Goal: Task Accomplishment & Management: Manage account settings

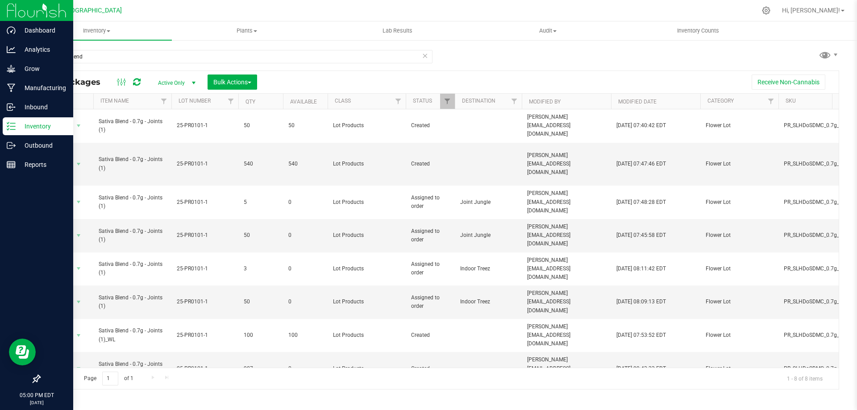
click at [26, 124] on p "Inventory" at bounding box center [43, 126] width 54 height 11
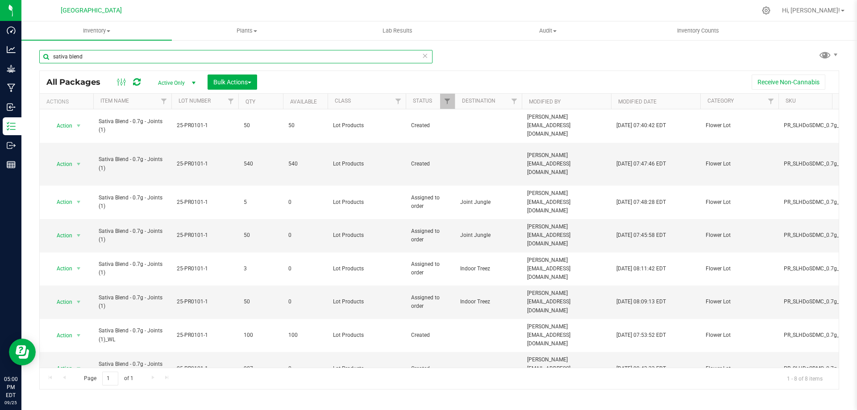
click at [134, 58] on input "sativa blend" at bounding box center [235, 56] width 393 height 13
type input "lime"
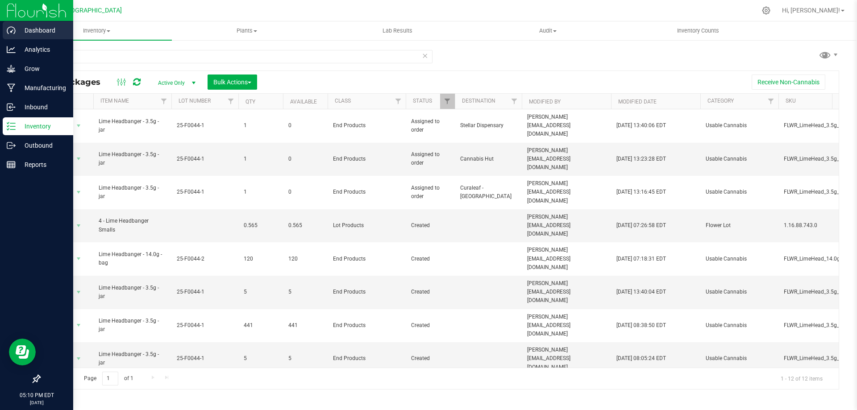
click at [37, 32] on p "Dashboard" at bounding box center [43, 30] width 54 height 11
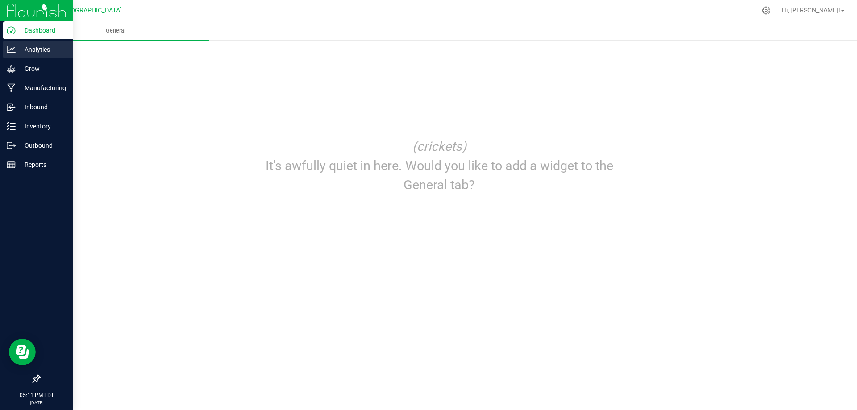
click at [31, 57] on div "Analytics" at bounding box center [38, 50] width 71 height 18
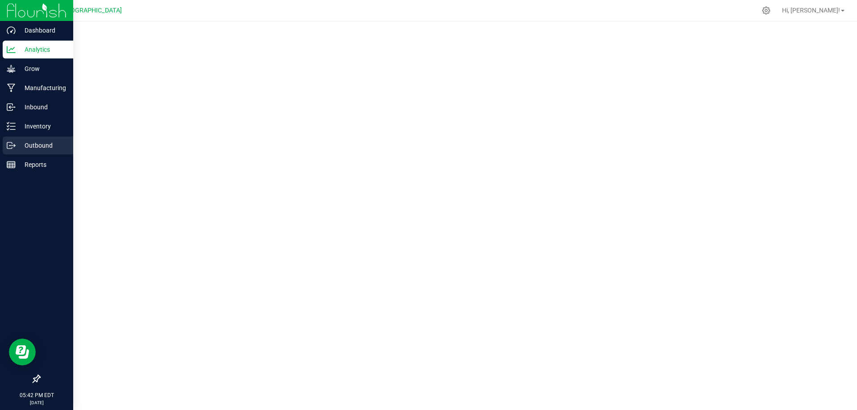
click at [32, 143] on p "Outbound" at bounding box center [43, 145] width 54 height 11
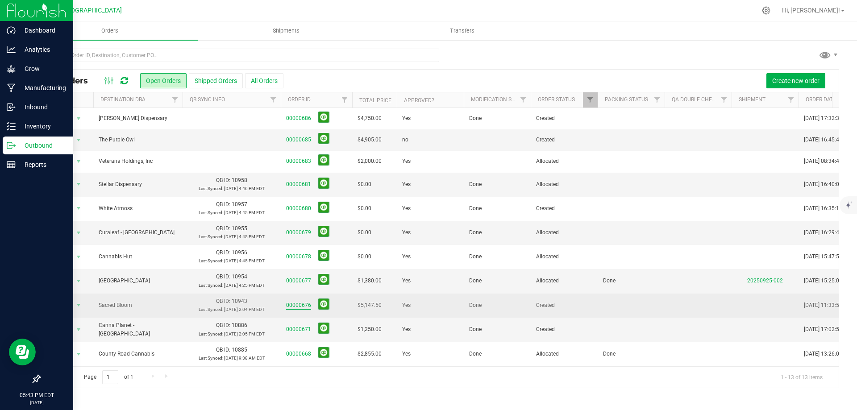
click at [294, 305] on link "00000676" at bounding box center [298, 305] width 25 height 8
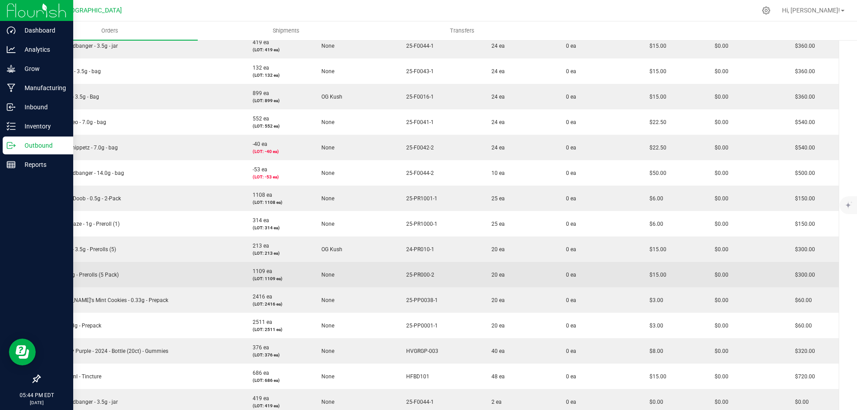
scroll to position [223, 0]
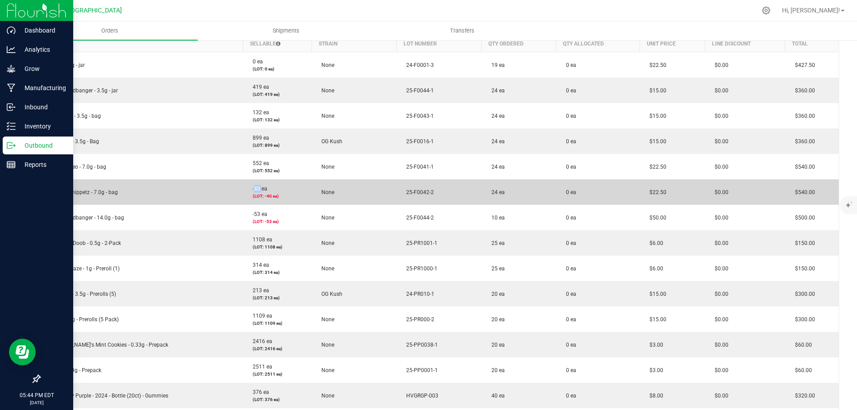
drag, startPoint x: 259, startPoint y: 188, endPoint x: 251, endPoint y: 189, distance: 8.5
click at [251, 189] on span "-40 ea" at bounding box center [257, 189] width 19 height 6
click at [255, 189] on span "-40 ea" at bounding box center [257, 189] width 19 height 6
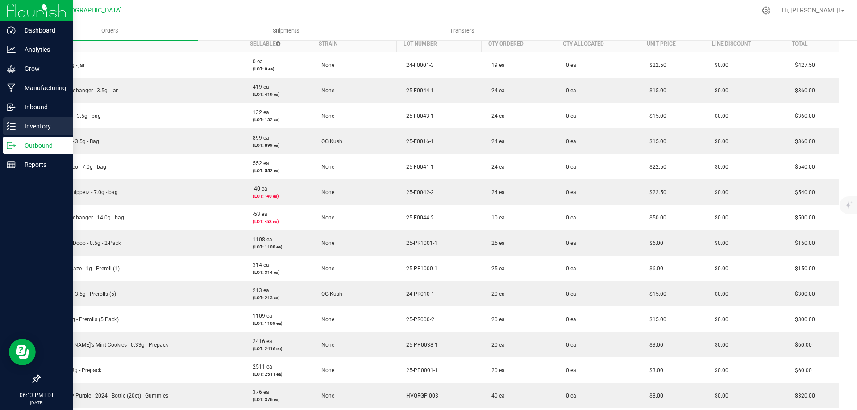
click at [37, 127] on p "Inventory" at bounding box center [43, 126] width 54 height 11
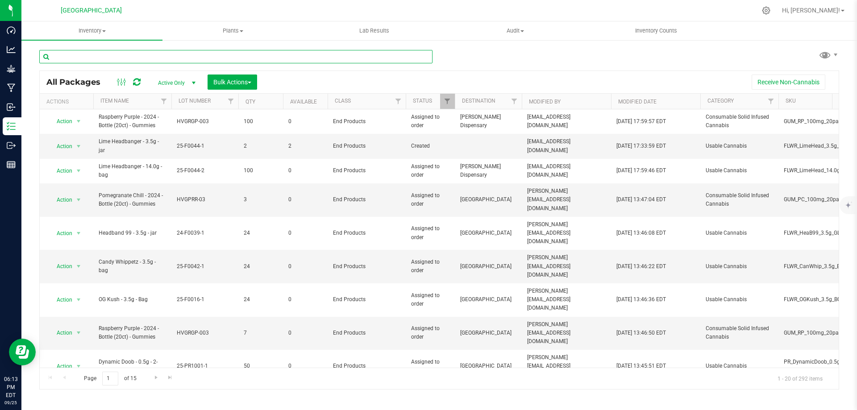
click at [134, 55] on input "text" at bounding box center [235, 56] width 393 height 13
type input "raspberry"
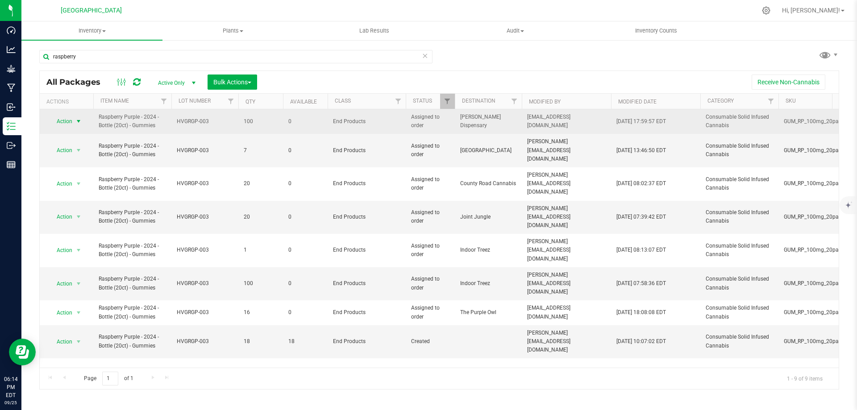
click at [69, 119] on span "Action" at bounding box center [61, 121] width 24 height 13
click at [69, 119] on span "Action" at bounding box center [61, 122] width 24 height 13
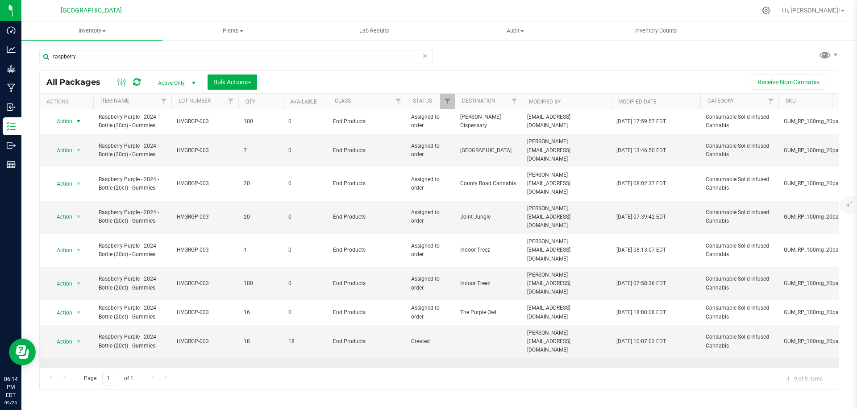
click at [80, 372] on span "select" at bounding box center [78, 375] width 7 height 7
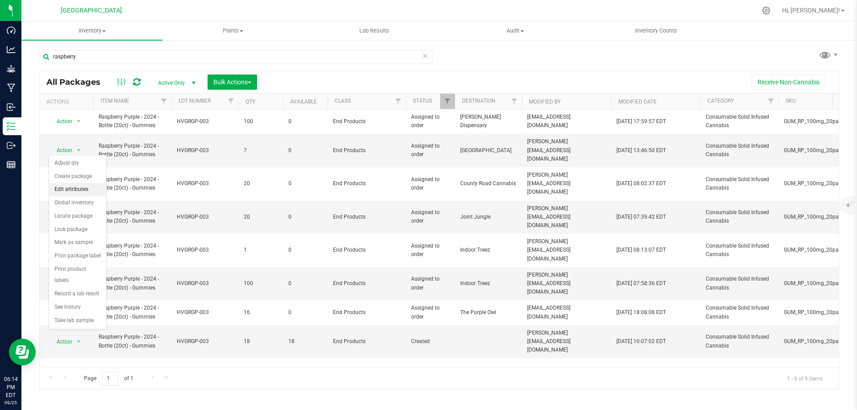
click at [72, 188] on li "Edit attributes" at bounding box center [77, 189] width 57 height 13
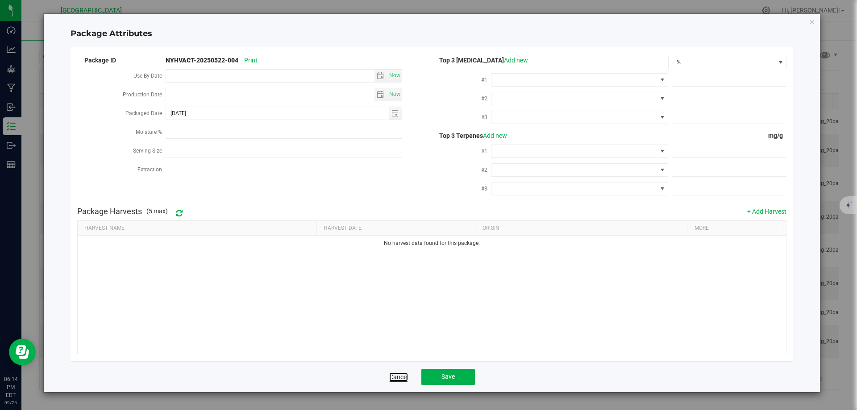
click at [391, 376] on link "Cancel" at bounding box center [398, 377] width 19 height 9
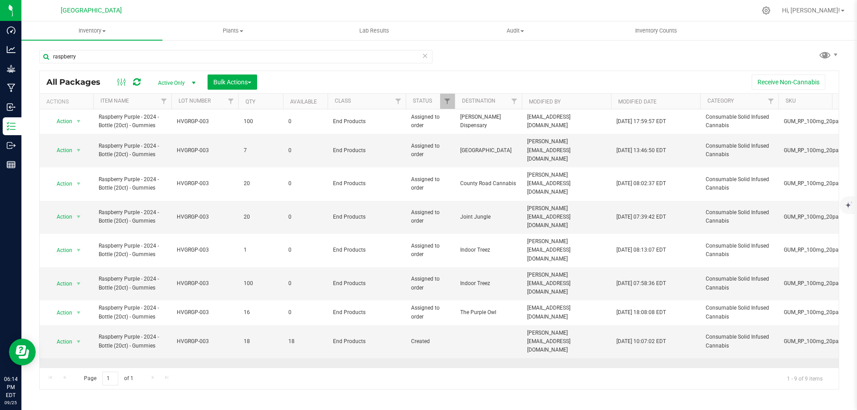
click at [72, 369] on span "Action" at bounding box center [61, 375] width 24 height 13
click at [131, 367] on span "Raspberry Purple - 2024 - Bottle (20ct) - Gummies" at bounding box center [132, 375] width 67 height 17
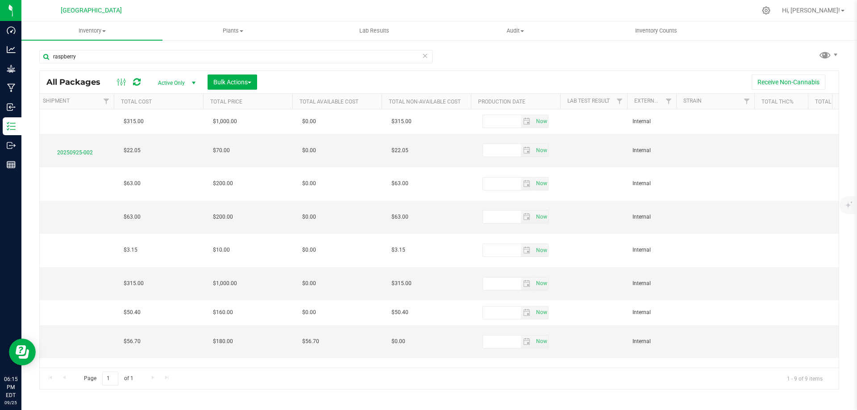
scroll to position [0, 2032]
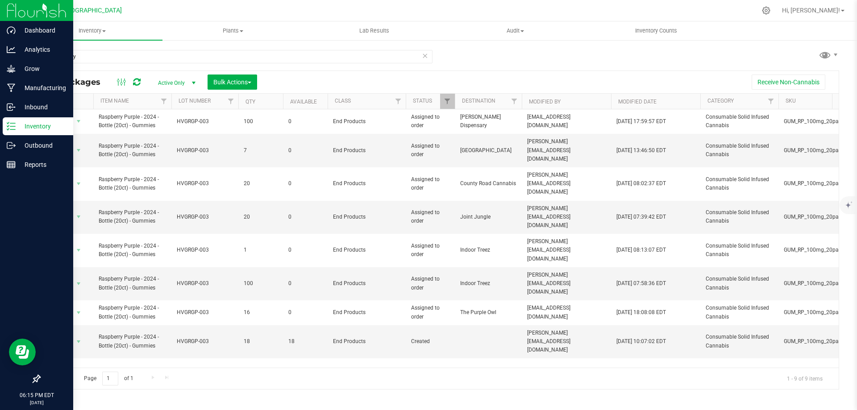
click at [21, 125] on p "Inventory" at bounding box center [43, 126] width 54 height 11
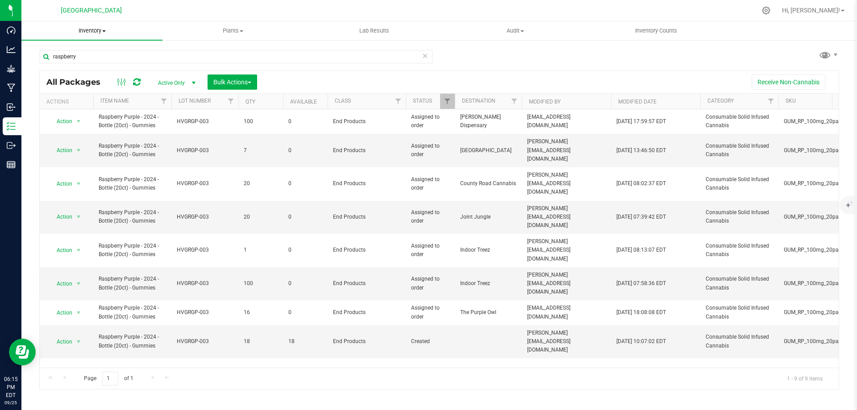
click at [90, 33] on span "Inventory" at bounding box center [91, 31] width 141 height 8
click at [98, 31] on span "Inventory" at bounding box center [91, 31] width 141 height 8
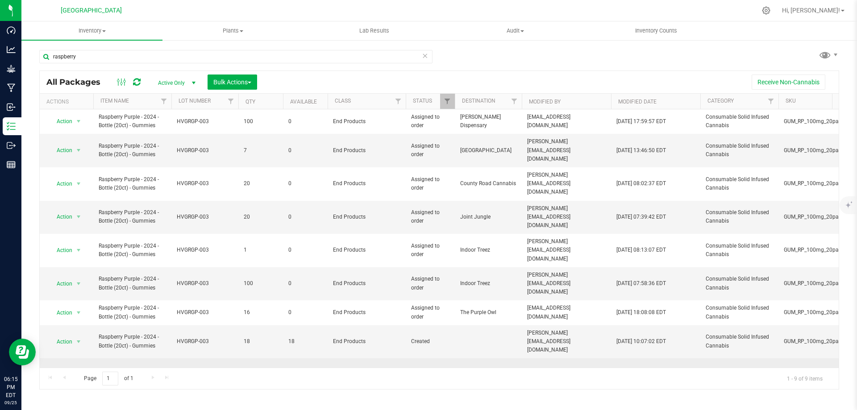
click at [71, 369] on span "Action" at bounding box center [61, 375] width 24 height 13
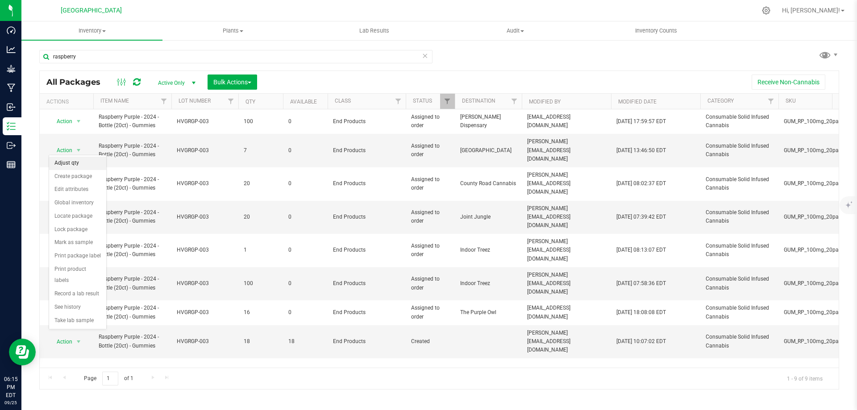
click at [67, 163] on li "Adjust qty" at bounding box center [77, 163] width 57 height 13
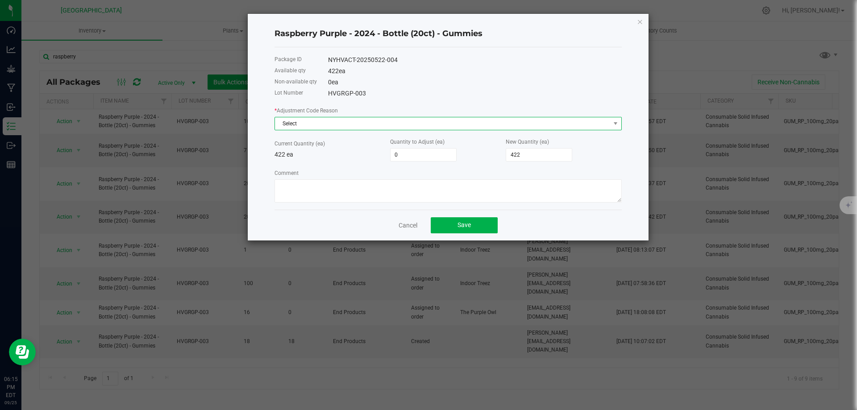
click at [303, 127] on span "Select" at bounding box center [442, 123] width 335 height 13
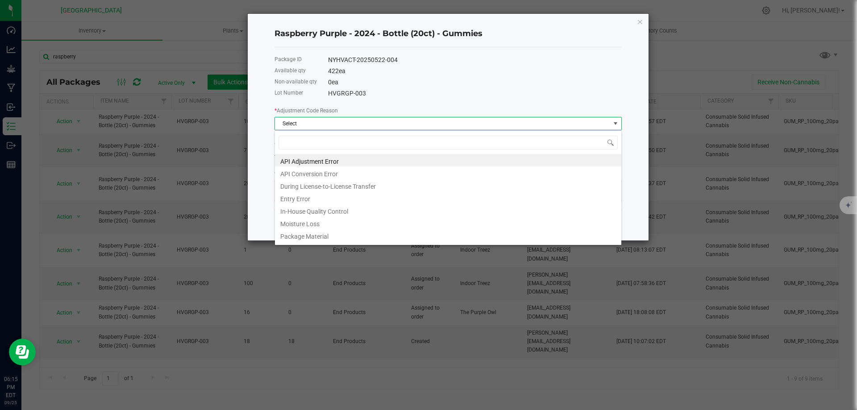
click at [303, 127] on span "Select" at bounding box center [442, 123] width 335 height 13
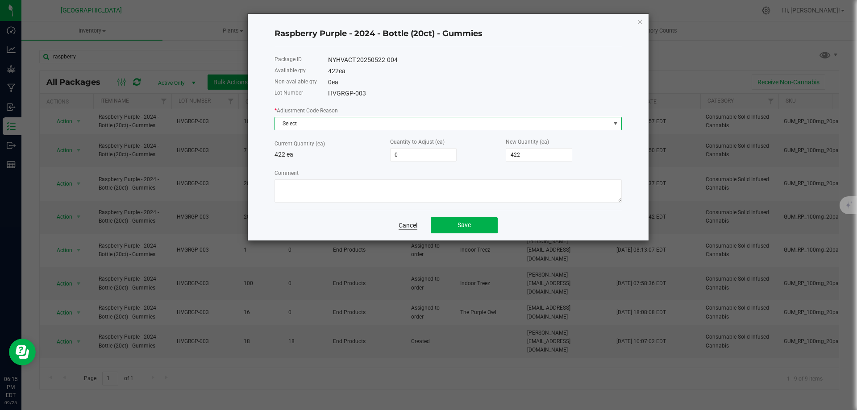
click at [399, 224] on link "Cancel" at bounding box center [408, 225] width 19 height 9
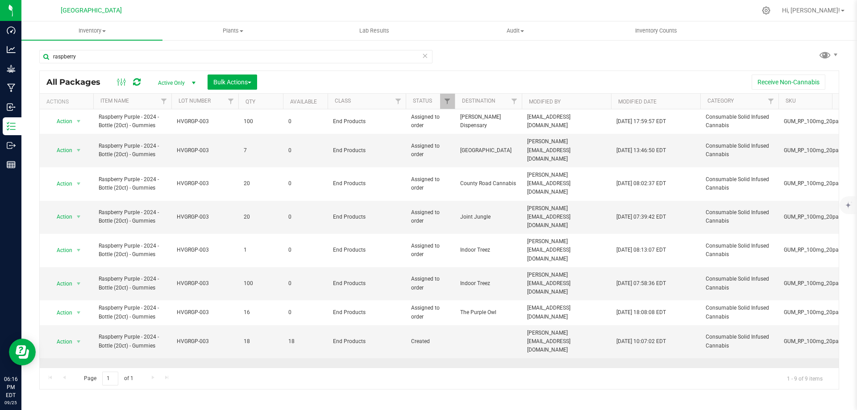
click at [75, 372] on span "select" at bounding box center [78, 375] width 7 height 7
click at [134, 367] on span "Raspberry Purple - 2024 - Bottle (20ct) - Gummies" at bounding box center [132, 375] width 67 height 17
click at [79, 372] on span "select" at bounding box center [78, 375] width 7 height 7
click at [70, 369] on span "Action" at bounding box center [61, 375] width 24 height 13
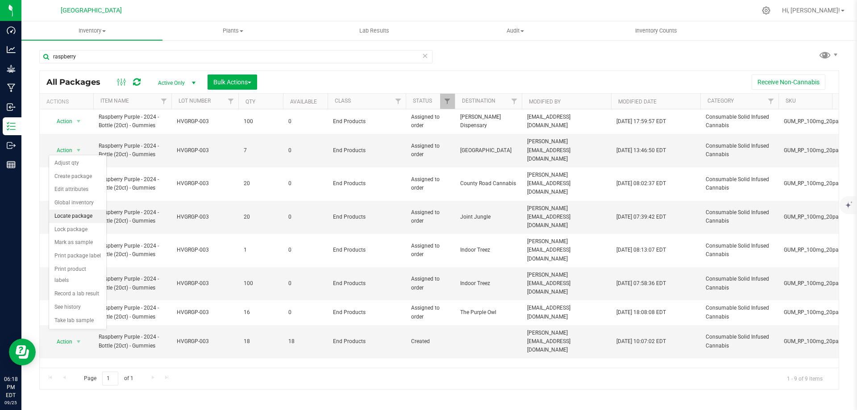
click at [76, 216] on li "Locate package" at bounding box center [77, 216] width 57 height 13
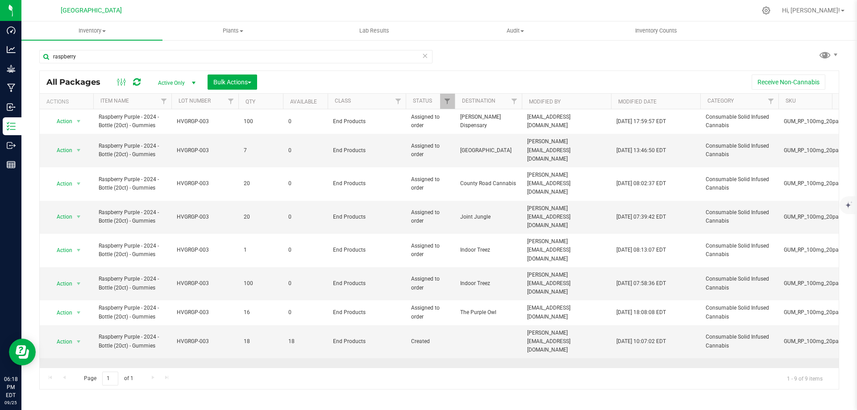
click at [75, 369] on span "select" at bounding box center [78, 375] width 11 height 13
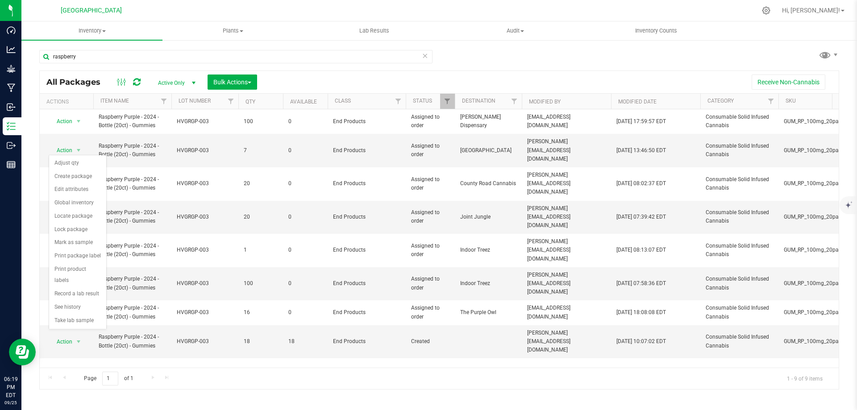
click at [327, 355] on div "Action Action Edit attributes Global inventory Locate package Print package lab…" at bounding box center [439, 238] width 799 height 259
click at [17, 352] on icon "Open Resource Center" at bounding box center [21, 350] width 10 height 9
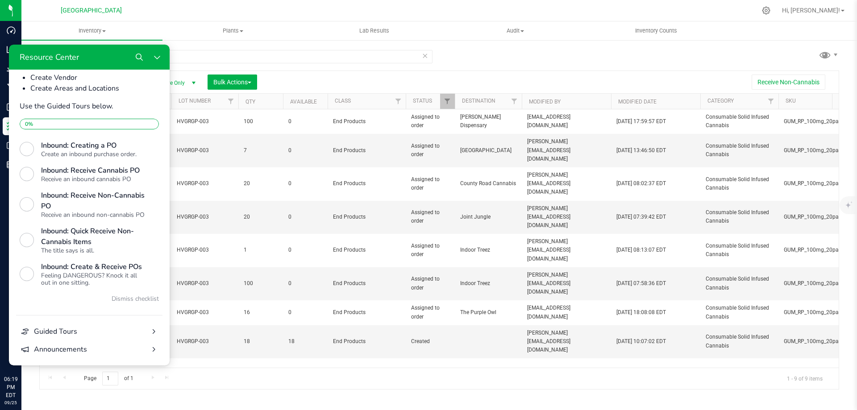
scroll to position [330, 0]
click at [109, 337] on button "Guided Tours" at bounding box center [89, 332] width 146 height 18
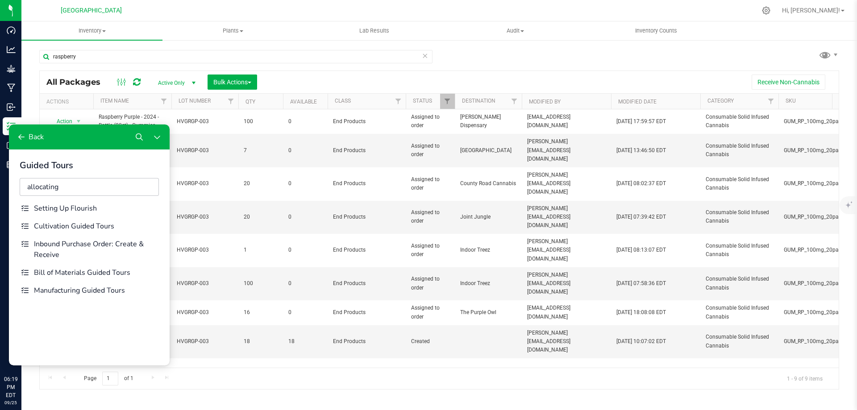
type input "allocating"
click at [162, 144] on button "Close Resource Center" at bounding box center [157, 137] width 18 height 18
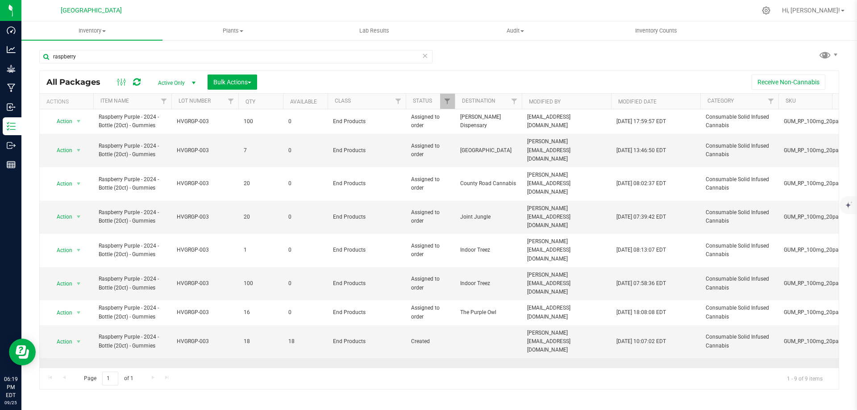
click at [83, 369] on span "select" at bounding box center [78, 375] width 11 height 13
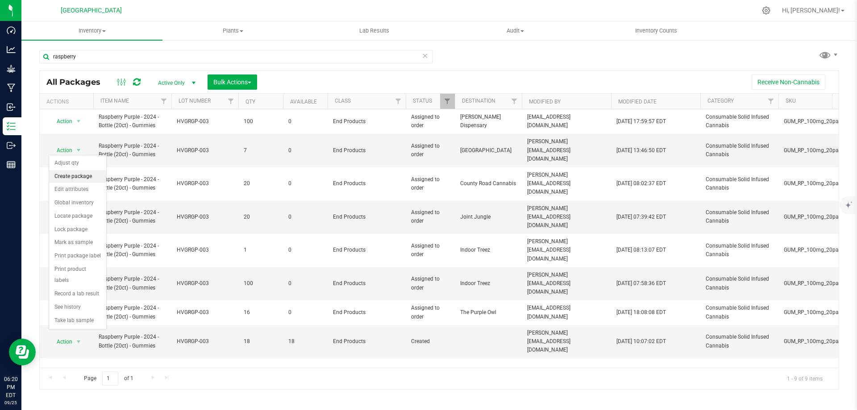
click at [88, 176] on li "Create package" at bounding box center [77, 176] width 57 height 13
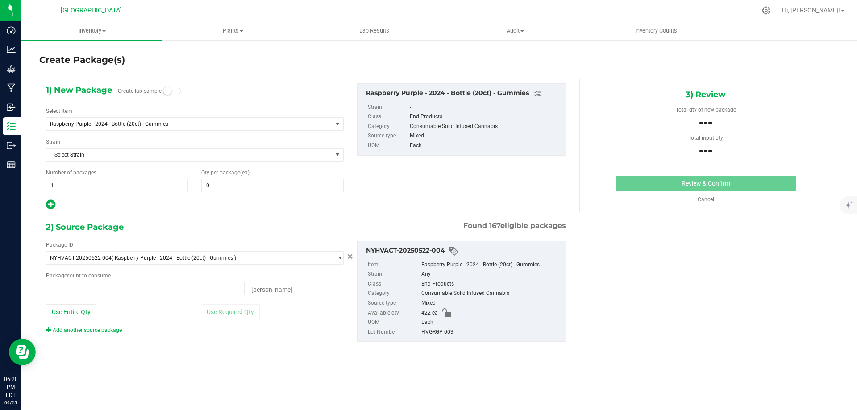
type input "0 ea"
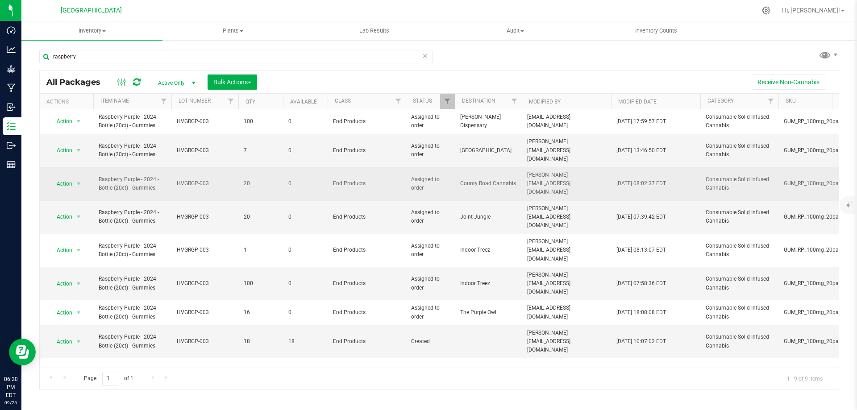
click at [348, 167] on td "End Products" at bounding box center [367, 183] width 78 height 33
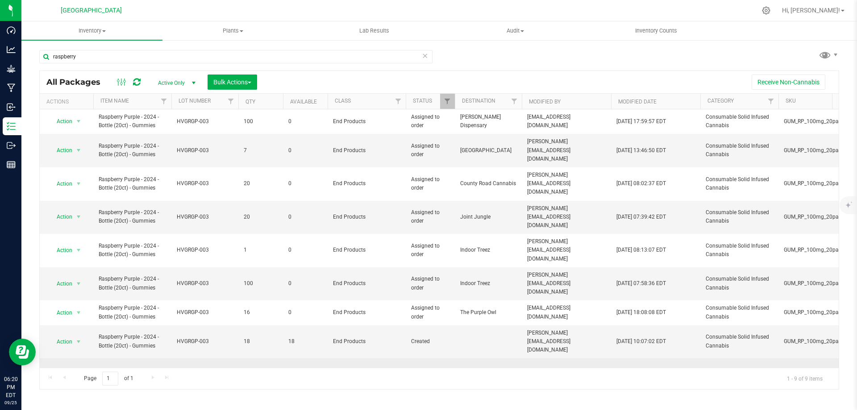
click at [105, 367] on span "Raspberry Purple - 2024 - Bottle (20ct) - Gummies" at bounding box center [132, 375] width 67 height 17
click at [78, 372] on span "select" at bounding box center [78, 375] width 7 height 7
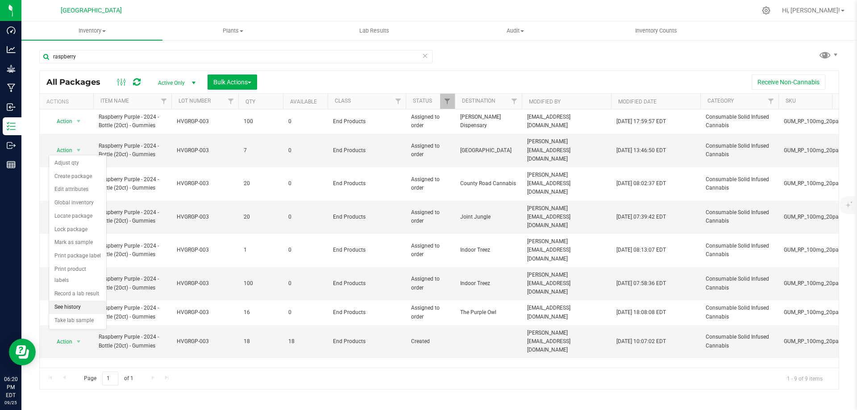
click at [73, 301] on li "See history" at bounding box center [77, 307] width 57 height 13
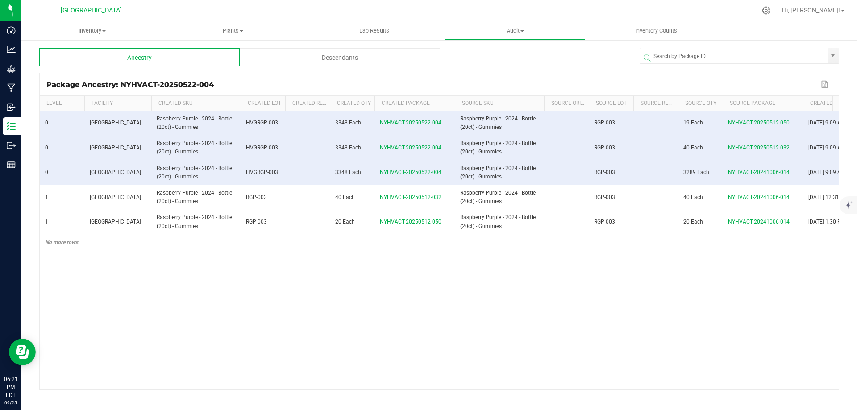
click at [265, 54] on div "Descendants" at bounding box center [340, 57] width 201 height 18
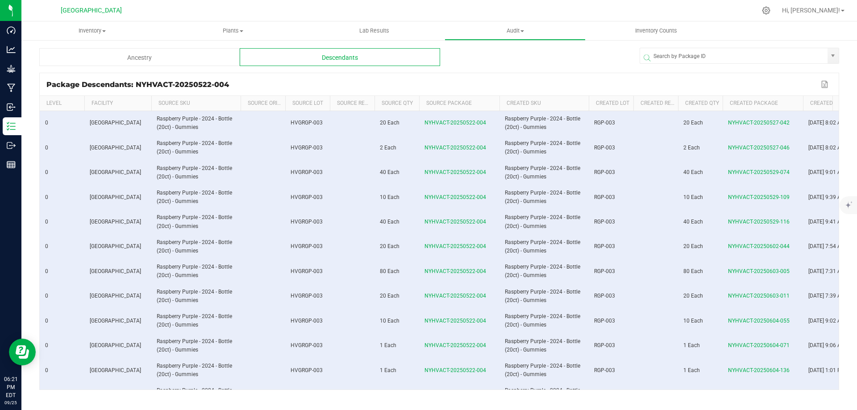
click at [198, 55] on div "Ancestry" at bounding box center [139, 57] width 201 height 18
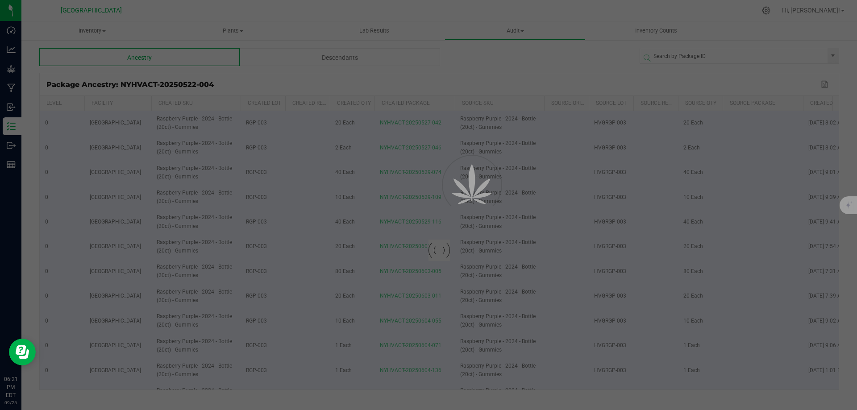
click at [12, 123] on div at bounding box center [428, 205] width 857 height 410
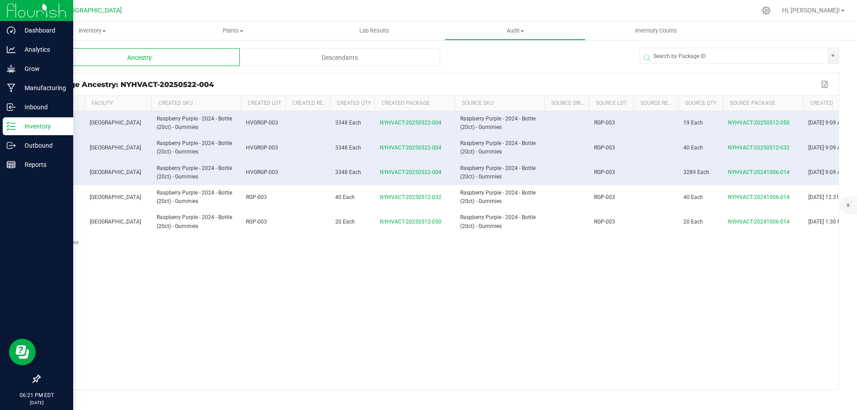
click at [13, 125] on icon at bounding box center [11, 126] width 9 height 9
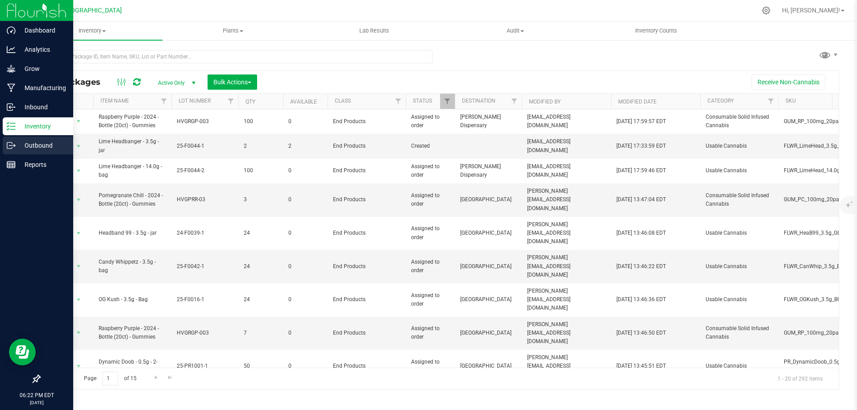
click at [35, 150] on p "Outbound" at bounding box center [43, 145] width 54 height 11
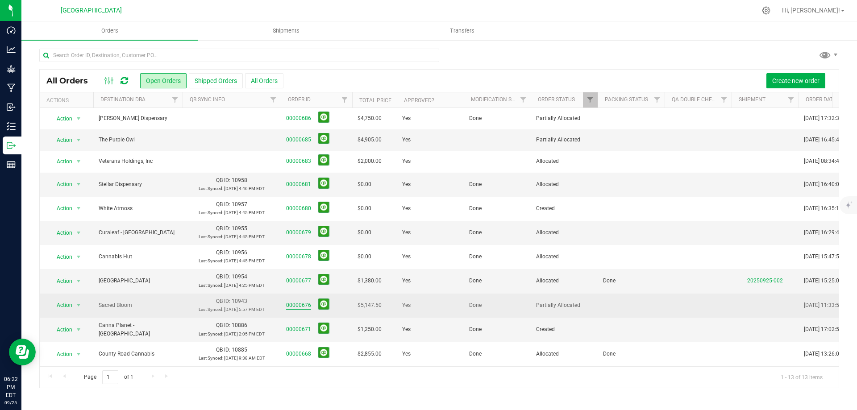
click at [302, 307] on link "00000676" at bounding box center [298, 305] width 25 height 8
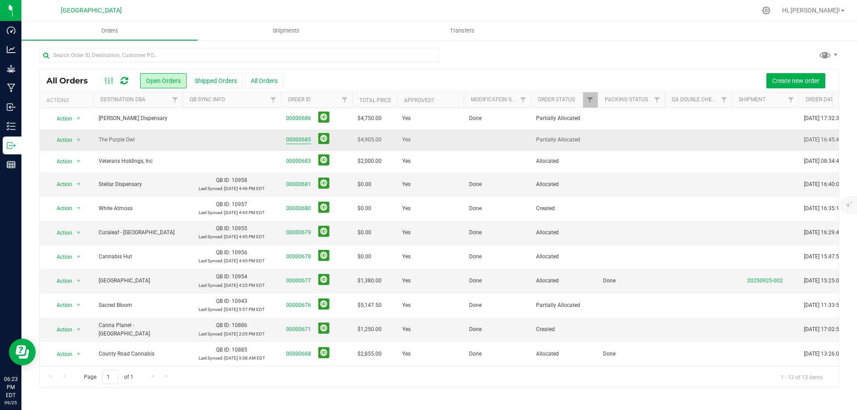
click at [293, 140] on link "00000685" at bounding box center [298, 140] width 25 height 8
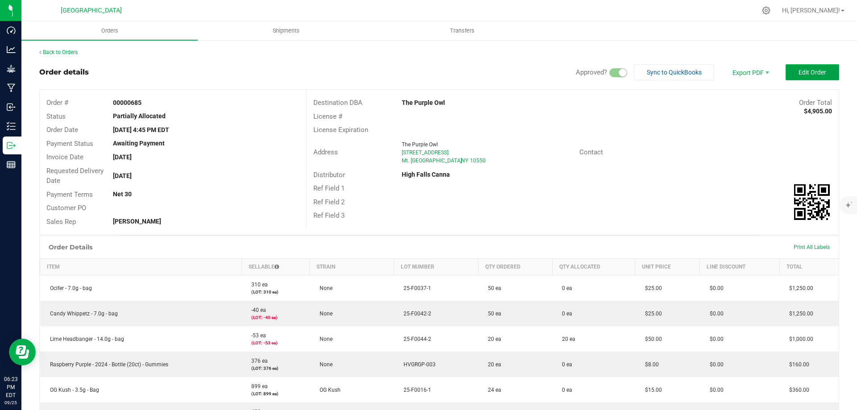
click at [799, 69] on span "Edit Order" at bounding box center [813, 72] width 28 height 7
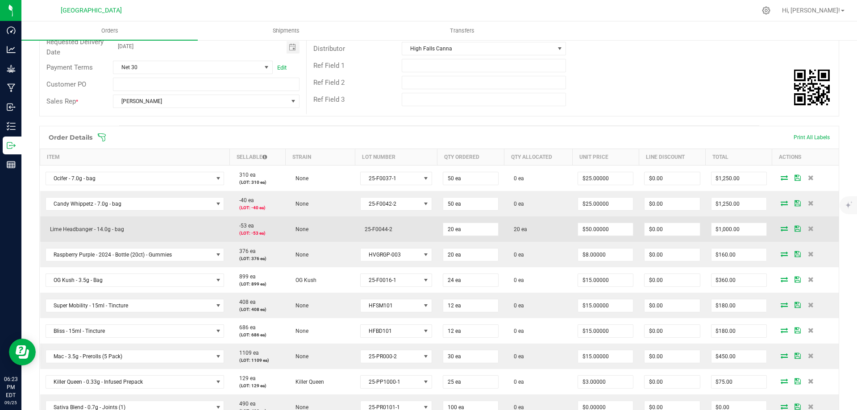
scroll to position [134, 0]
click at [781, 225] on icon at bounding box center [784, 225] width 7 height 5
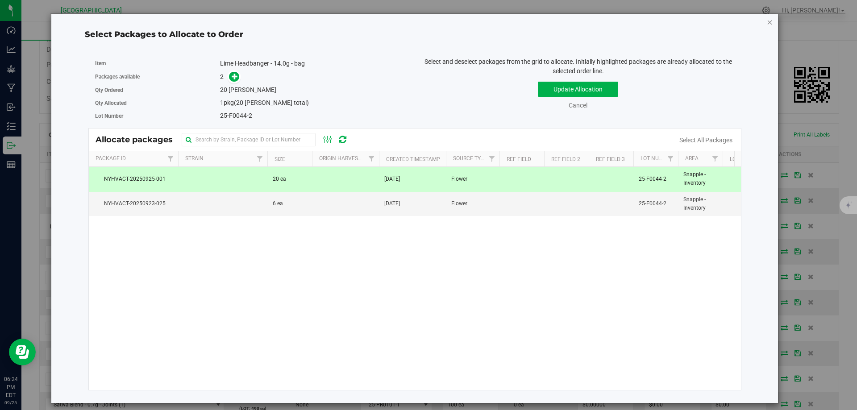
click at [769, 20] on icon "button" at bounding box center [770, 22] width 6 height 11
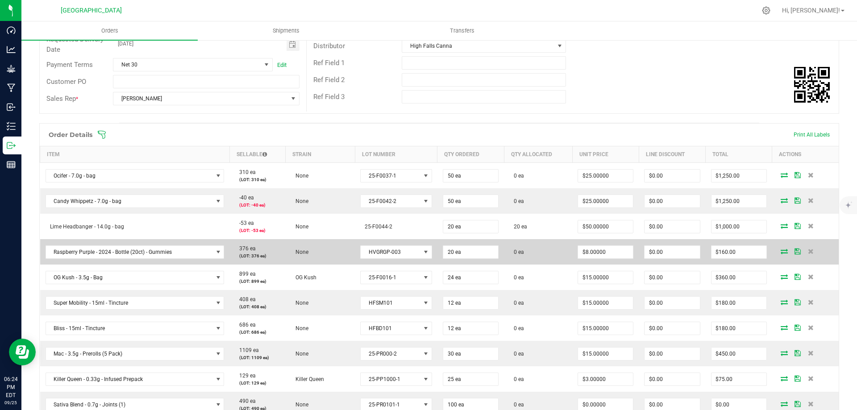
click at [781, 253] on icon at bounding box center [784, 251] width 7 height 5
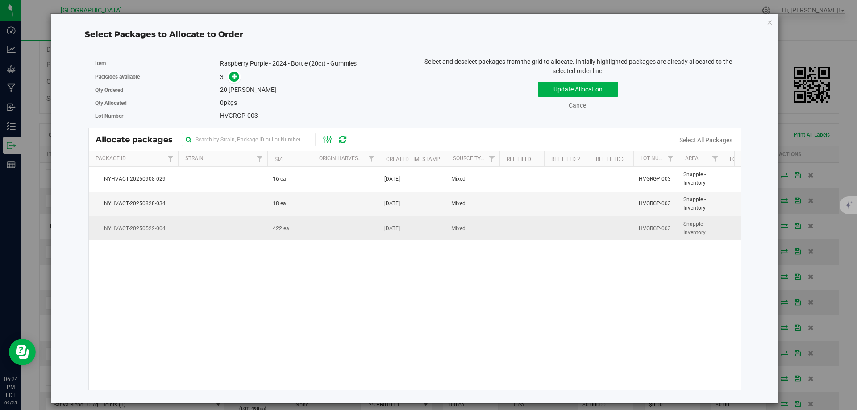
click at [250, 228] on td at bounding box center [222, 229] width 89 height 24
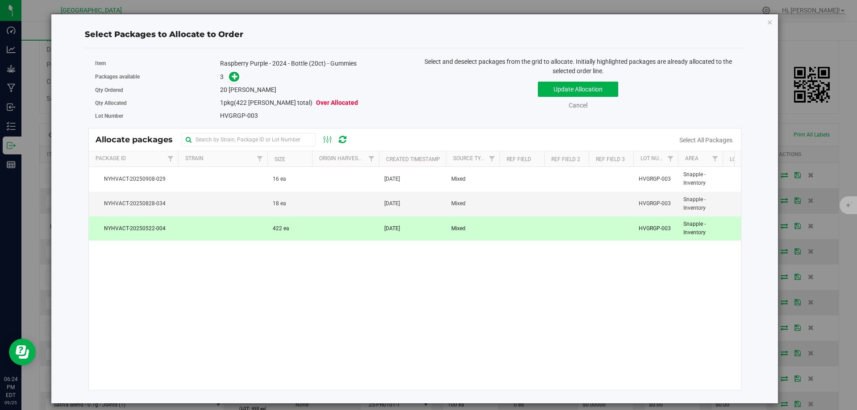
click at [240, 103] on span "(422 [PERSON_NAME] total)" at bounding box center [273, 102] width 79 height 7
click at [229, 103] on span "1 pkg (422 [PERSON_NAME] total) Over Allocated" at bounding box center [289, 102] width 138 height 7
click at [329, 136] on icon at bounding box center [328, 139] width 10 height 11
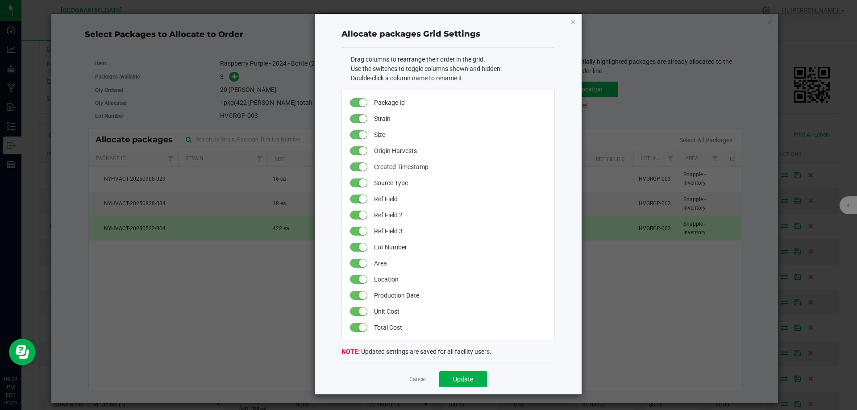
click at [282, 139] on div "Allocate packages Grid Settings Drag columns to rearrange their order in the gr…" at bounding box center [432, 204] width 300 height 382
click at [414, 380] on link "Cancel" at bounding box center [418, 380] width 17 height 8
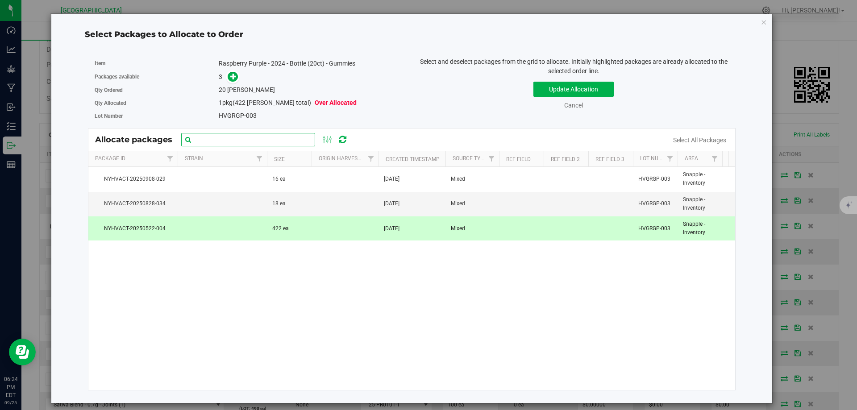
click at [240, 138] on input "text" at bounding box center [248, 139] width 134 height 13
type input "raspberry"
click button "Update Allocation" at bounding box center [574, 89] width 80 height 15
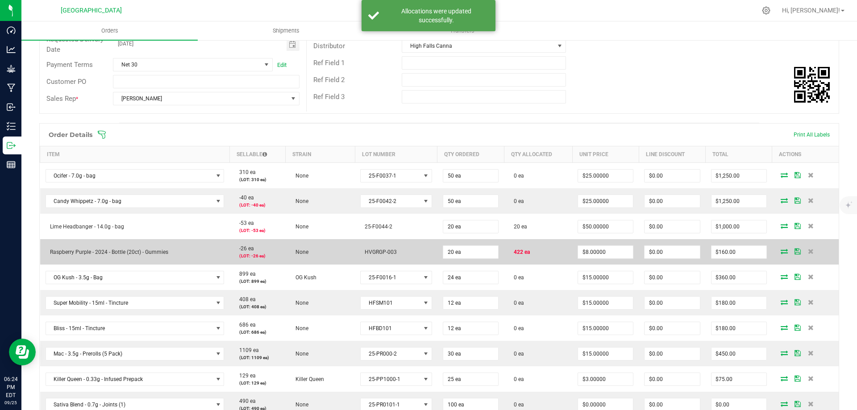
click at [781, 251] on icon at bounding box center [784, 251] width 7 height 5
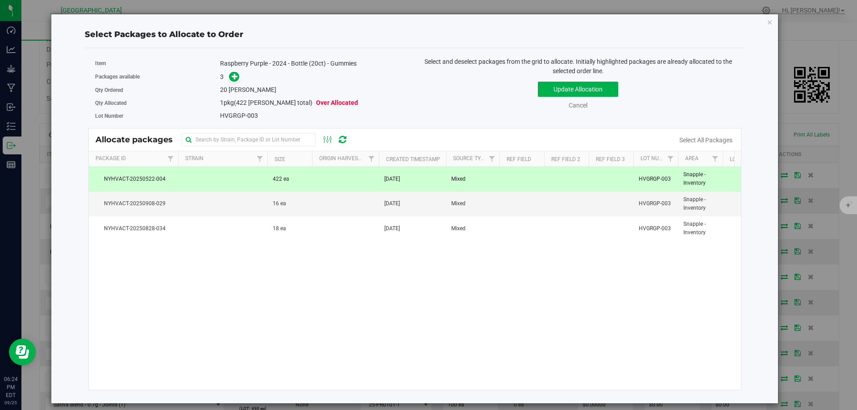
click at [591, 183] on td at bounding box center [611, 179] width 45 height 25
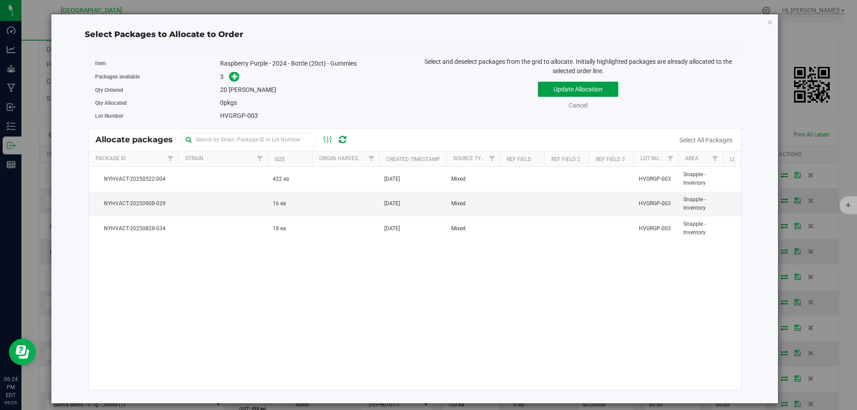
click at [580, 87] on button "Update Allocation" at bounding box center [578, 89] width 80 height 15
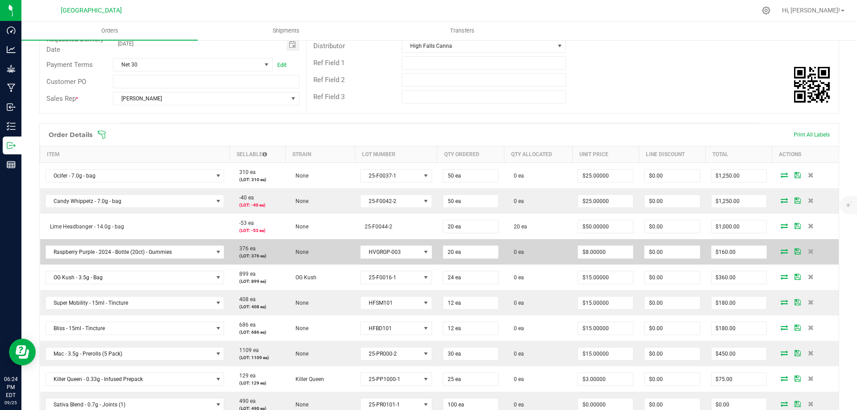
click at [781, 253] on icon at bounding box center [784, 251] width 7 height 5
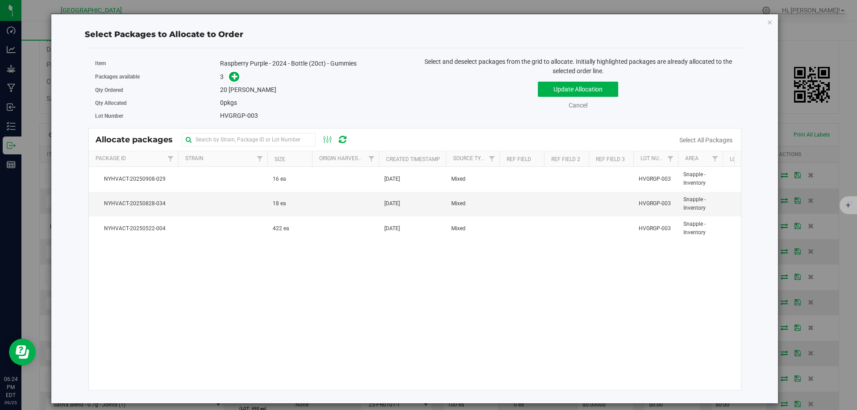
click at [219, 76] on div "Packages available 3" at bounding box center [251, 77] width 313 height 14
click at [769, 22] on icon "button" at bounding box center [770, 22] width 6 height 11
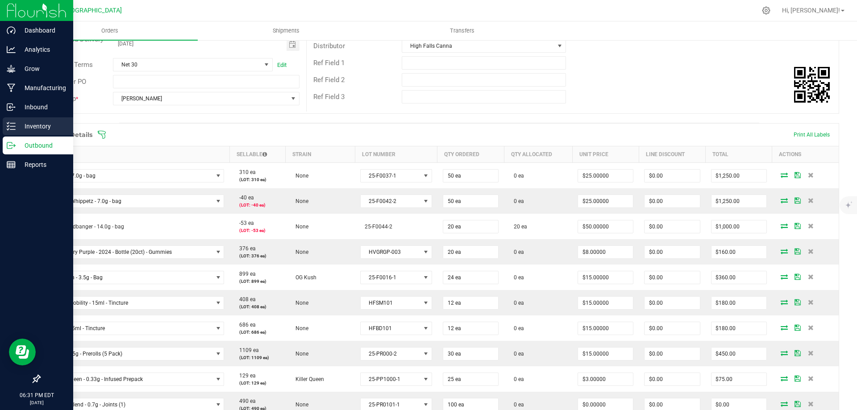
click at [42, 128] on p "Inventory" at bounding box center [43, 126] width 54 height 11
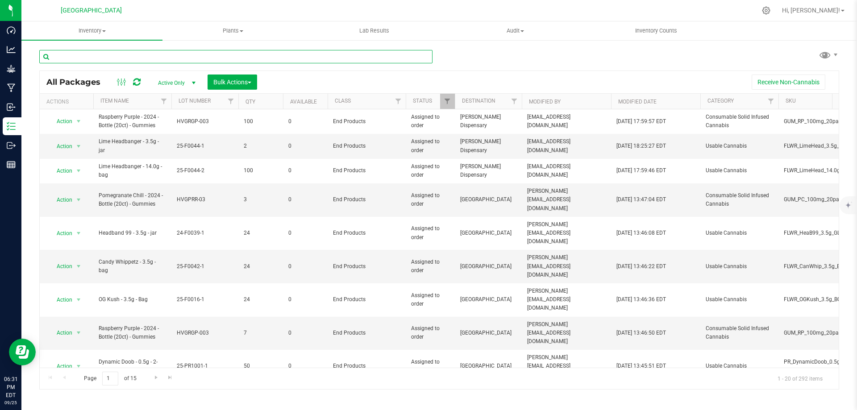
click at [103, 56] on input "text" at bounding box center [235, 56] width 393 height 13
click at [75, 62] on input "text" at bounding box center [235, 56] width 393 height 13
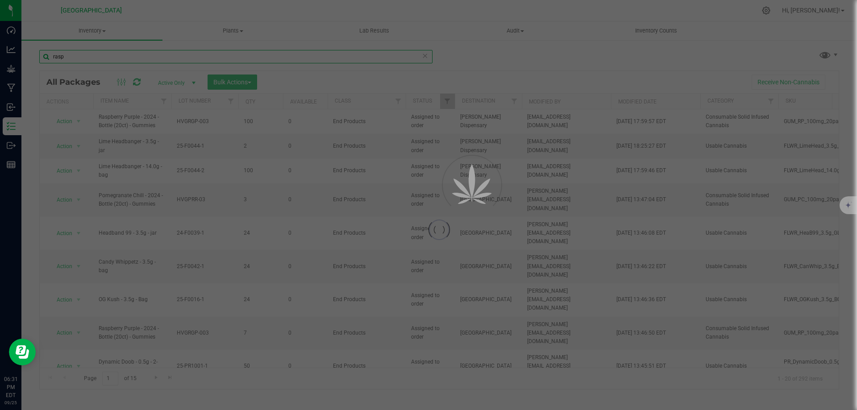
type input "rasp"
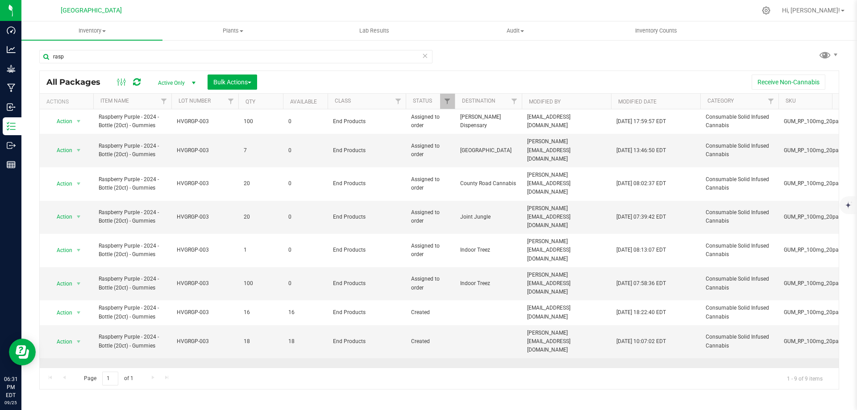
click at [71, 369] on span "Action" at bounding box center [61, 375] width 24 height 13
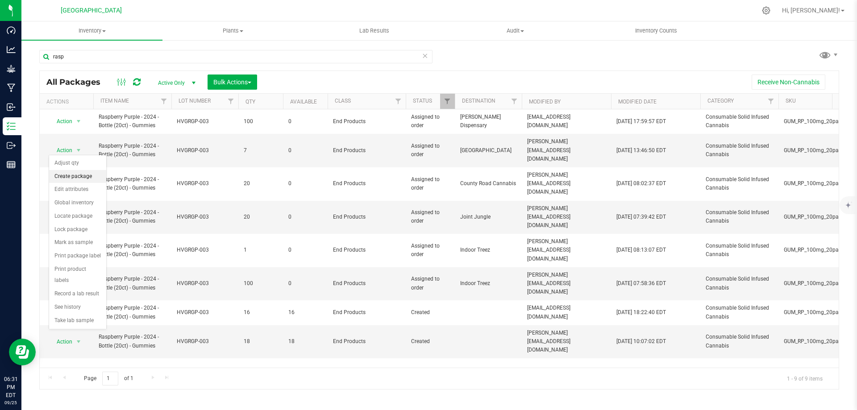
click at [67, 175] on li "Create package" at bounding box center [77, 176] width 57 height 13
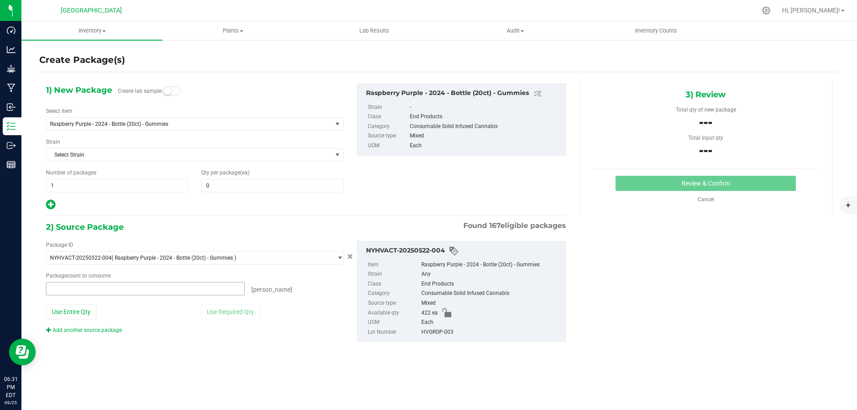
click at [104, 291] on span at bounding box center [145, 288] width 199 height 13
click at [104, 291] on input "text" at bounding box center [145, 289] width 198 height 13
type input "0 ea"
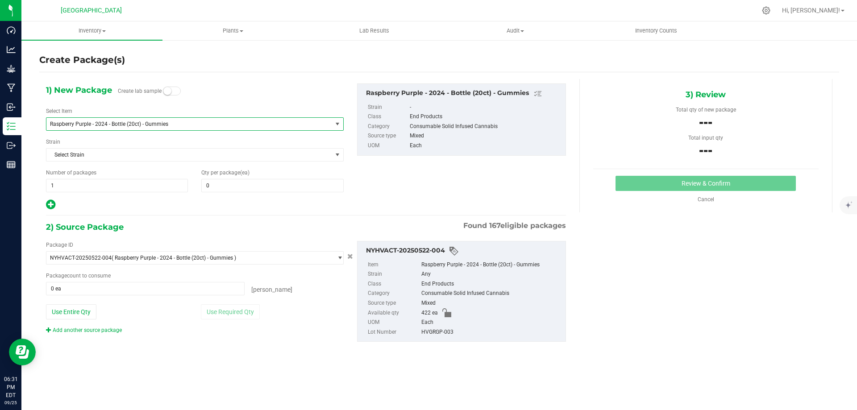
click at [134, 119] on span "Raspberry Purple - 2024 - Bottle (20ct) - Gummies" at bounding box center [189, 124] width 286 height 13
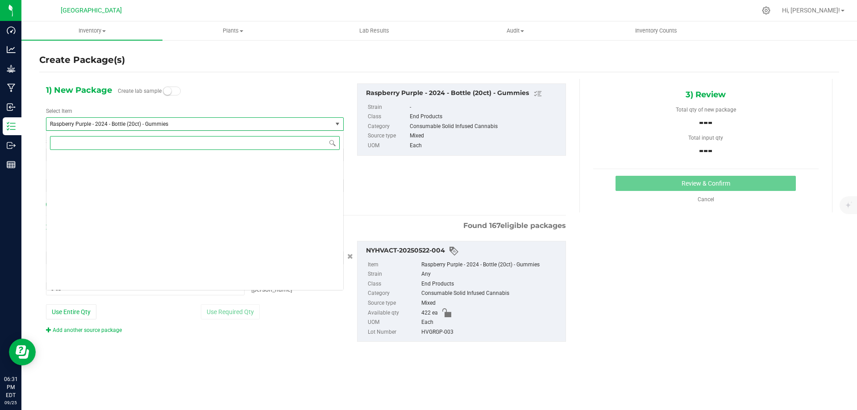
scroll to position [5077, 0]
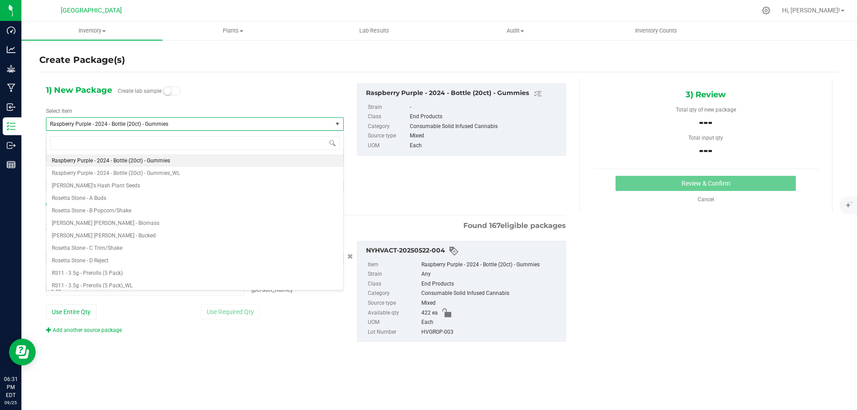
click at [134, 119] on span "Raspberry Purple - 2024 - Bottle (20ct) - Gummies" at bounding box center [189, 124] width 286 height 13
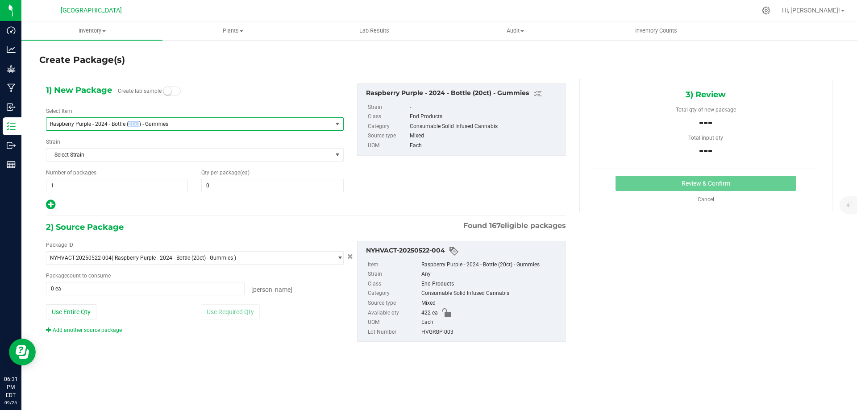
click at [134, 119] on span "Raspberry Purple - 2024 - Bottle (20ct) - Gummies" at bounding box center [189, 124] width 286 height 13
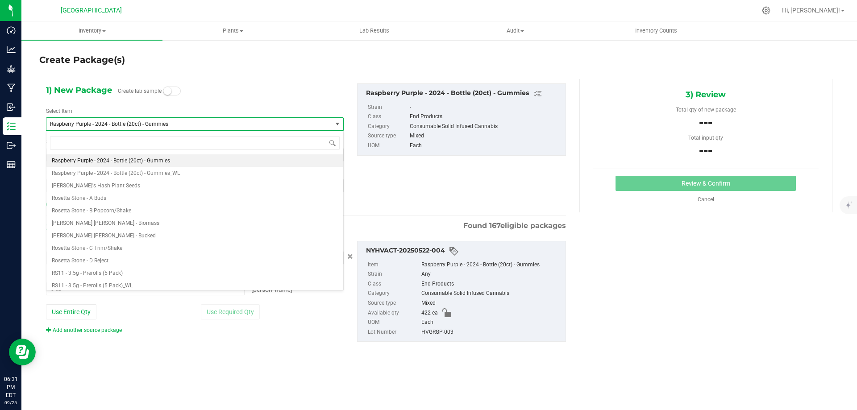
click at [134, 119] on span "Raspberry Purple - 2024 - Bottle (20ct) - Gummies" at bounding box center [189, 124] width 286 height 13
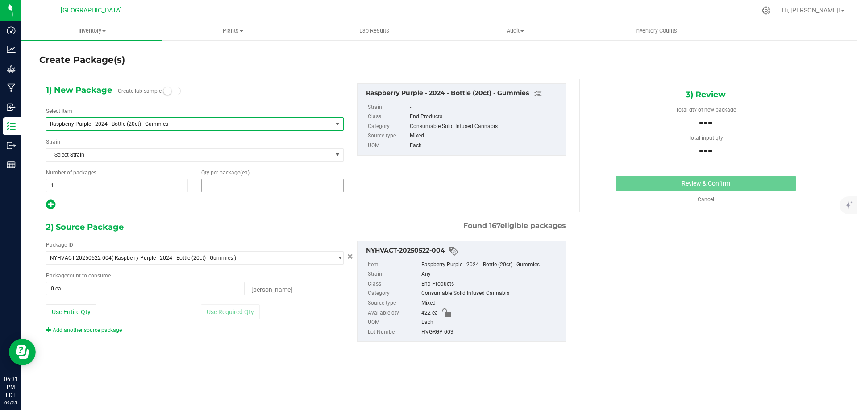
click at [220, 184] on span at bounding box center [272, 185] width 142 height 13
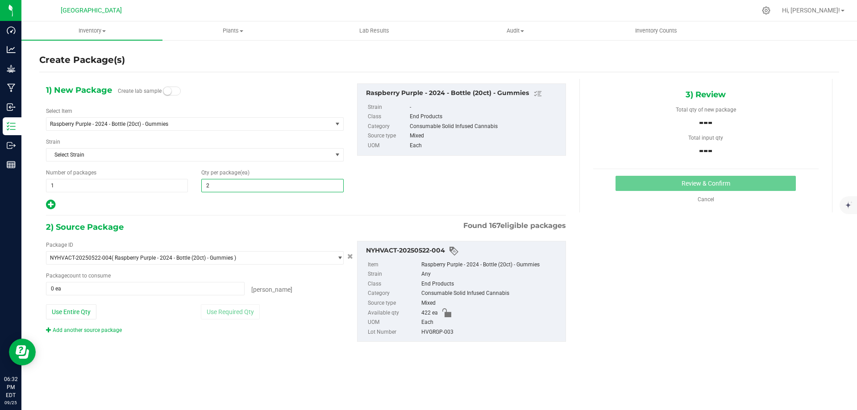
type input "20"
click at [130, 151] on span "Select Strain" at bounding box center [189, 155] width 286 height 13
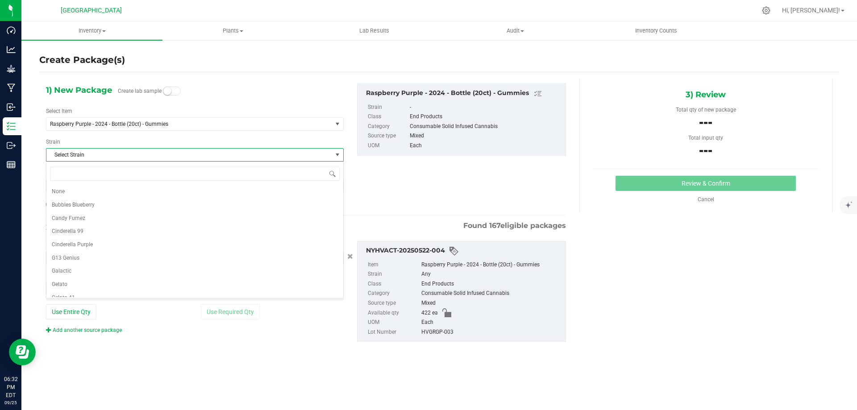
click at [130, 151] on span "Select Strain" at bounding box center [189, 155] width 286 height 13
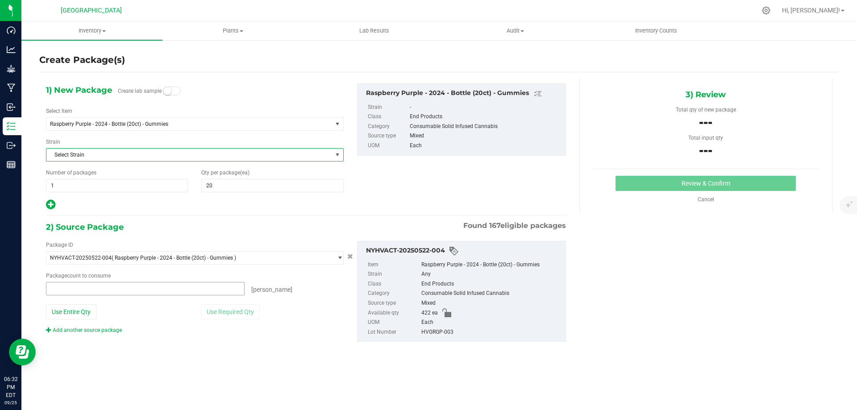
click at [100, 286] on span at bounding box center [145, 288] width 199 height 13
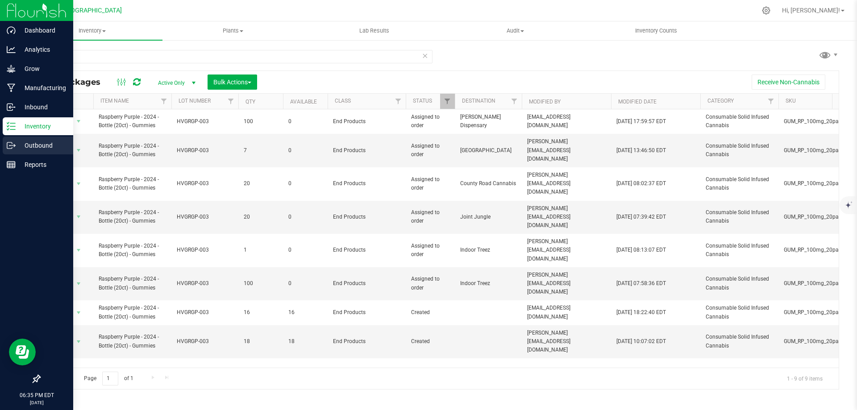
click at [47, 140] on div "Outbound" at bounding box center [38, 146] width 71 height 18
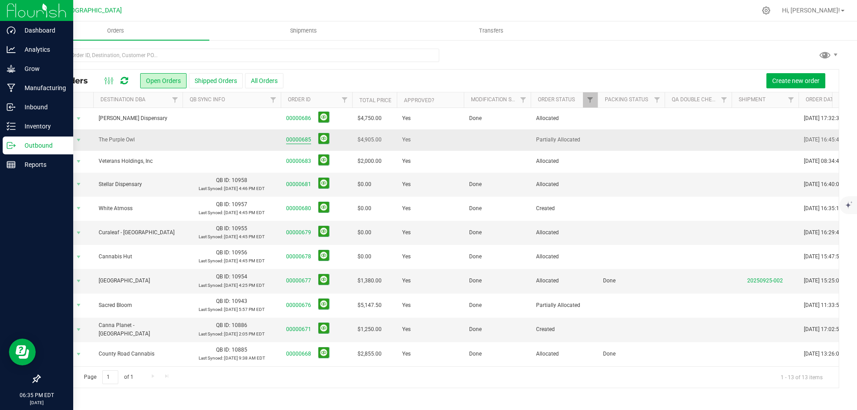
click at [294, 140] on link "00000685" at bounding box center [298, 140] width 25 height 8
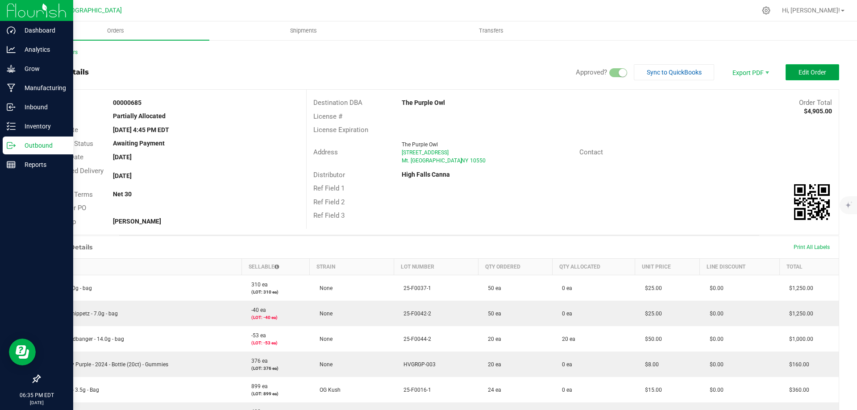
click at [799, 72] on span "Edit Order" at bounding box center [813, 72] width 28 height 7
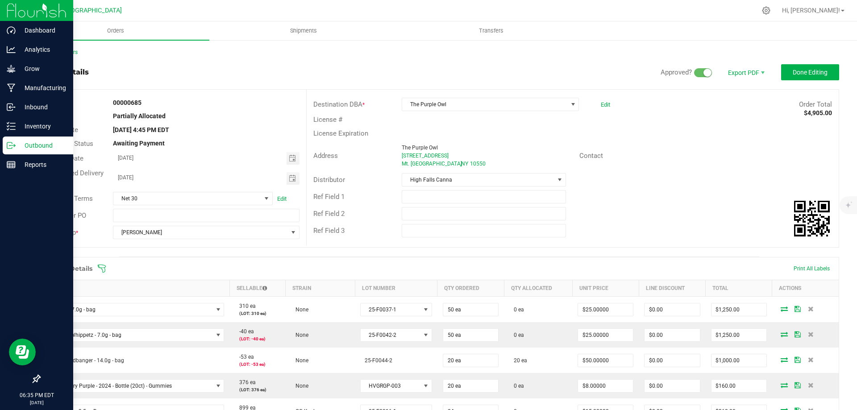
scroll to position [223, 0]
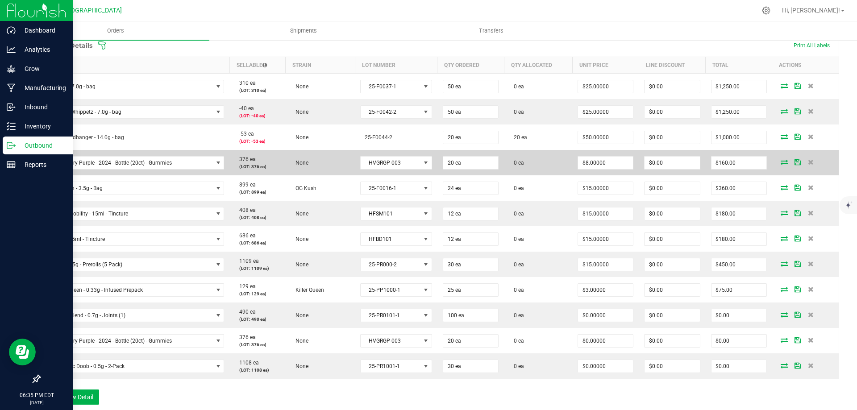
click at [781, 162] on icon at bounding box center [784, 161] width 7 height 5
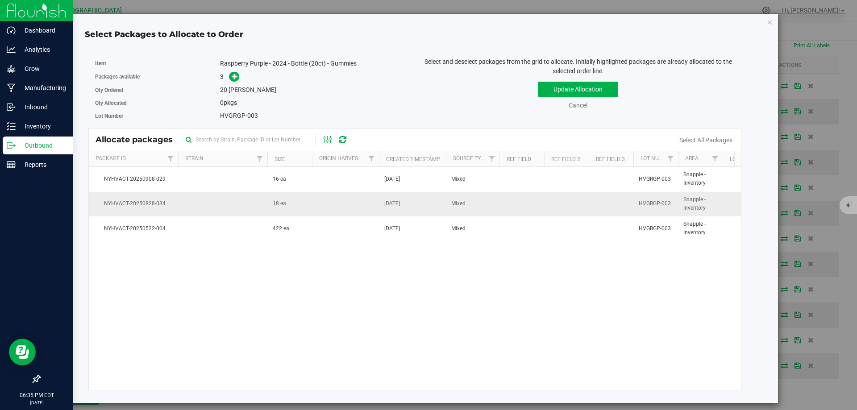
click at [292, 204] on td "18 ea" at bounding box center [290, 204] width 45 height 25
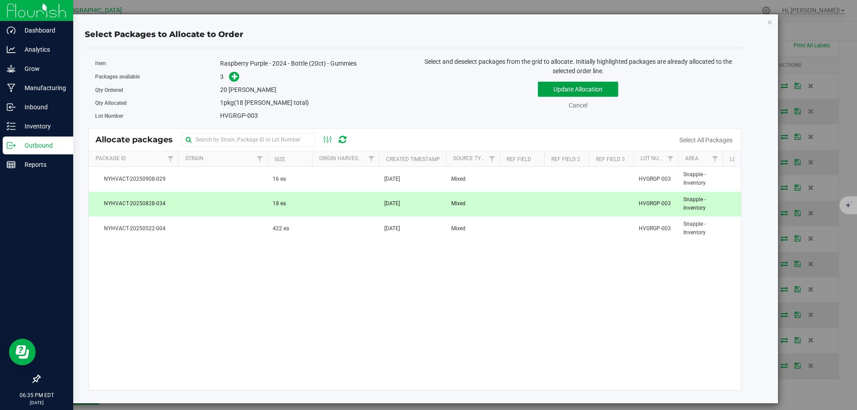
click at [602, 88] on button "Update Allocation" at bounding box center [578, 89] width 80 height 15
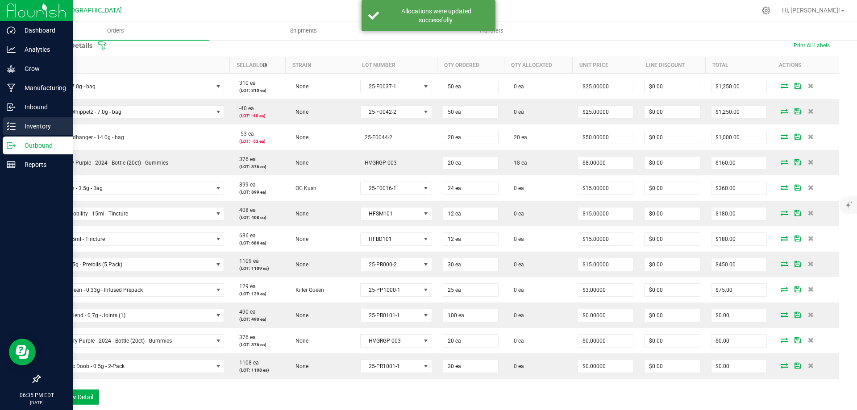
click at [33, 123] on p "Inventory" at bounding box center [43, 126] width 54 height 11
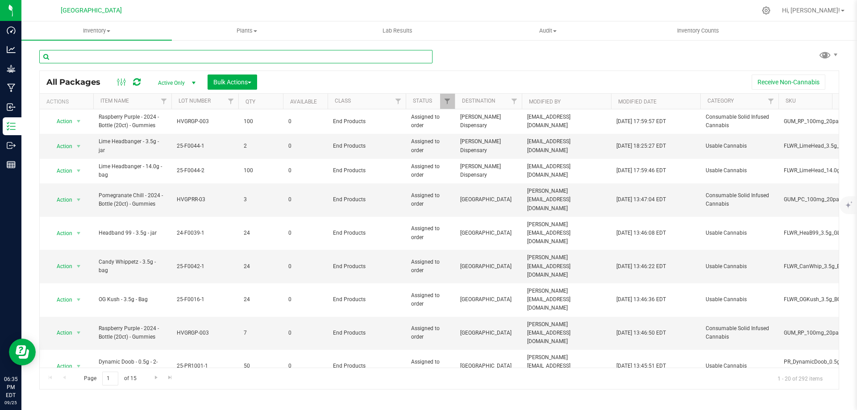
click at [93, 56] on input "text" at bounding box center [235, 56] width 393 height 13
type input "rasp"
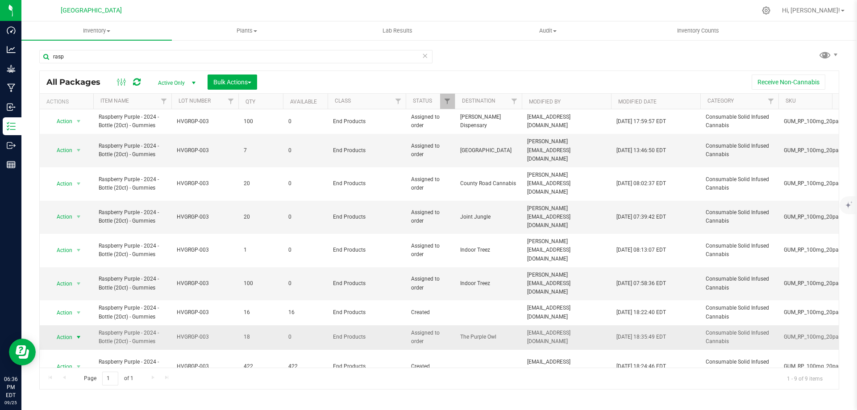
click at [65, 331] on span "Action" at bounding box center [61, 337] width 24 height 13
click at [427, 370] on div "Page 1 of 1 1 - 9 of 9 items" at bounding box center [439, 378] width 799 height 21
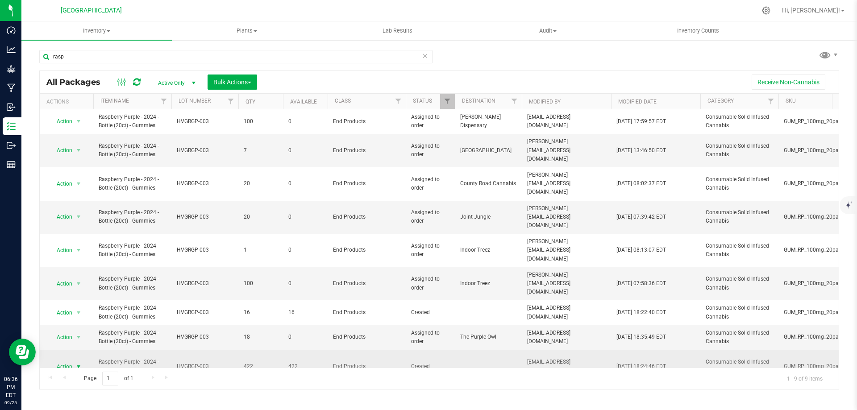
click at [76, 364] on span "select" at bounding box center [78, 367] width 7 height 7
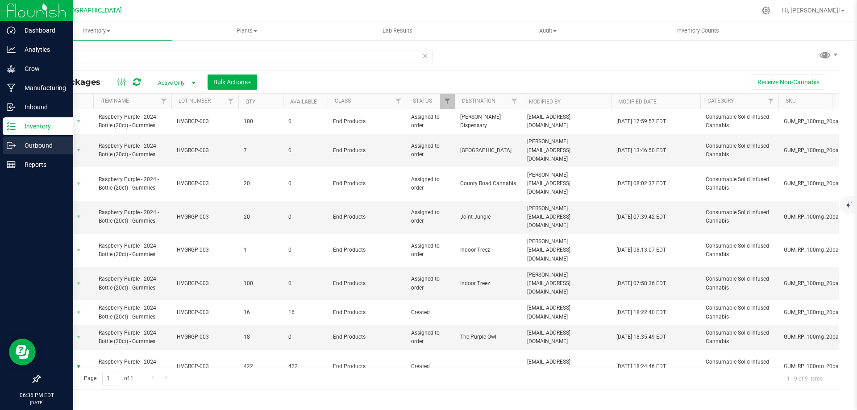
click at [39, 142] on p "Outbound" at bounding box center [43, 145] width 54 height 11
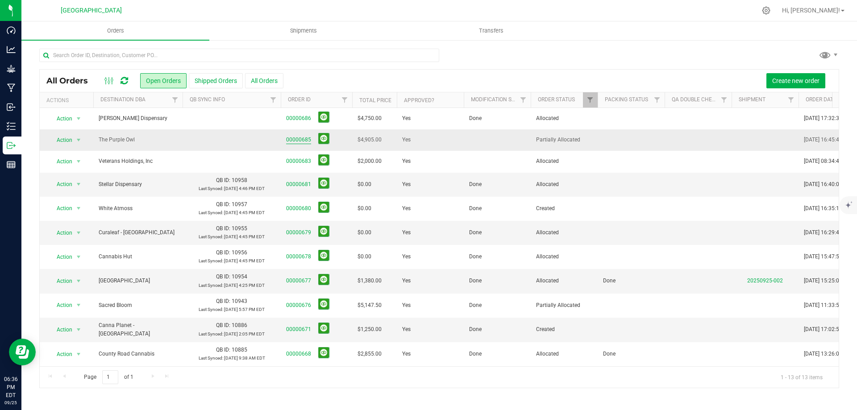
click at [305, 139] on link "00000685" at bounding box center [298, 140] width 25 height 8
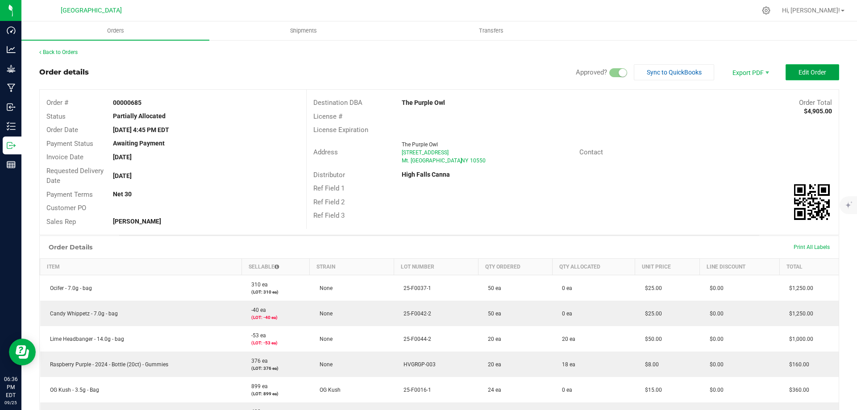
click at [804, 67] on button "Edit Order" at bounding box center [813, 72] width 54 height 16
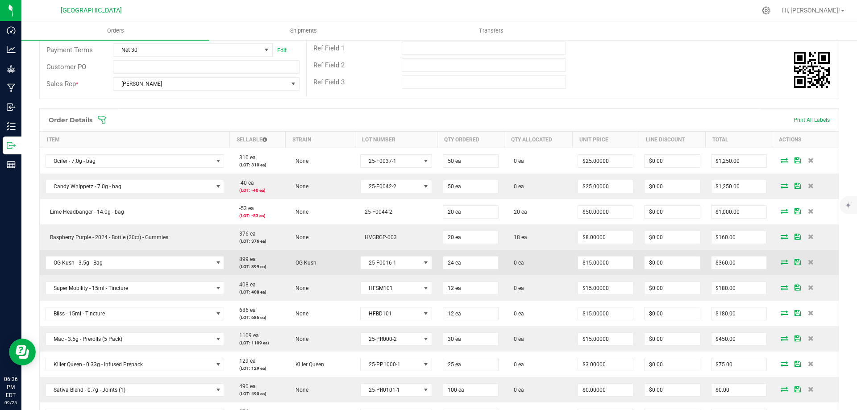
scroll to position [179, 0]
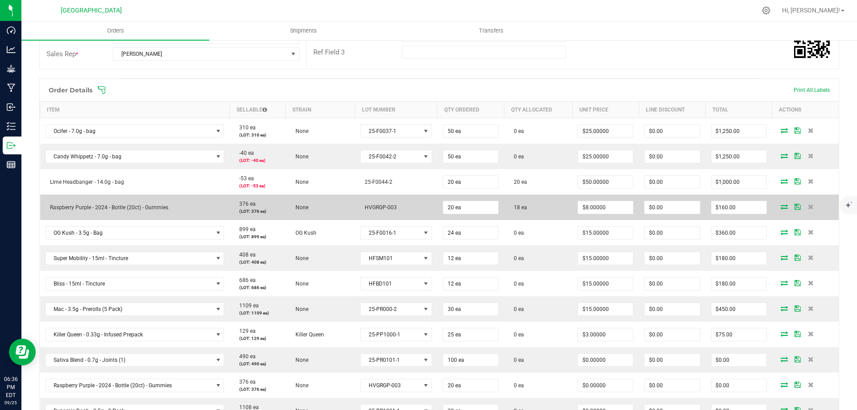
click at [781, 208] on icon at bounding box center [784, 206] width 7 height 5
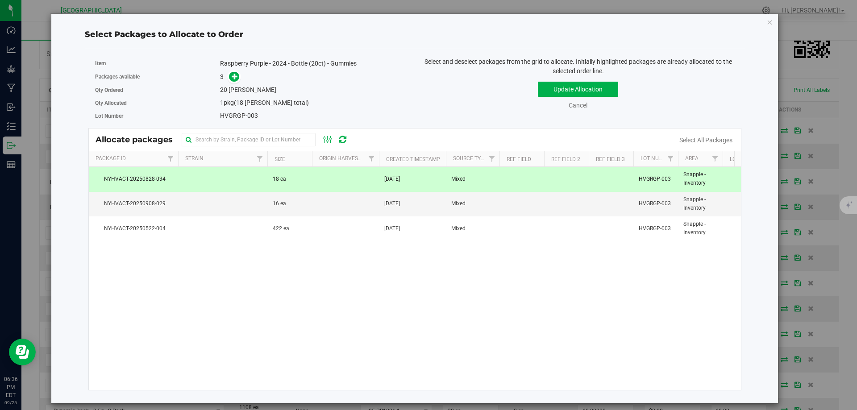
click at [256, 174] on td at bounding box center [222, 179] width 89 height 25
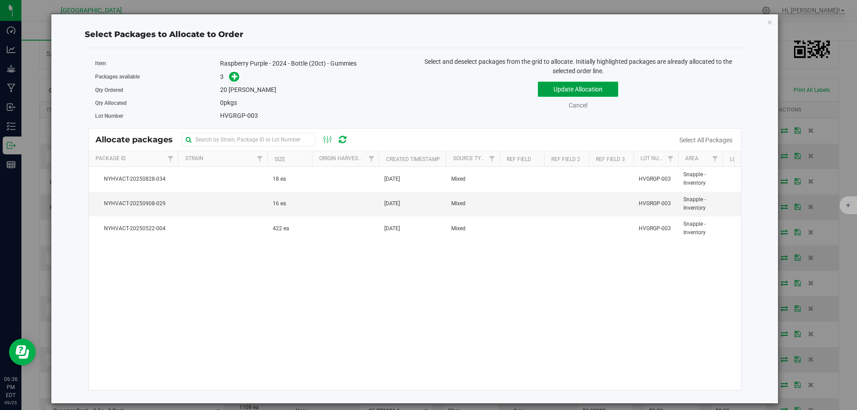
click at [579, 87] on button "Update Allocation" at bounding box center [578, 89] width 80 height 15
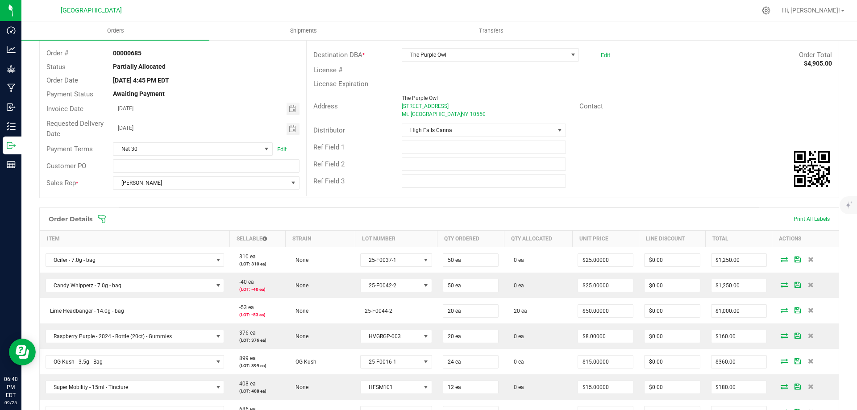
scroll to position [0, 0]
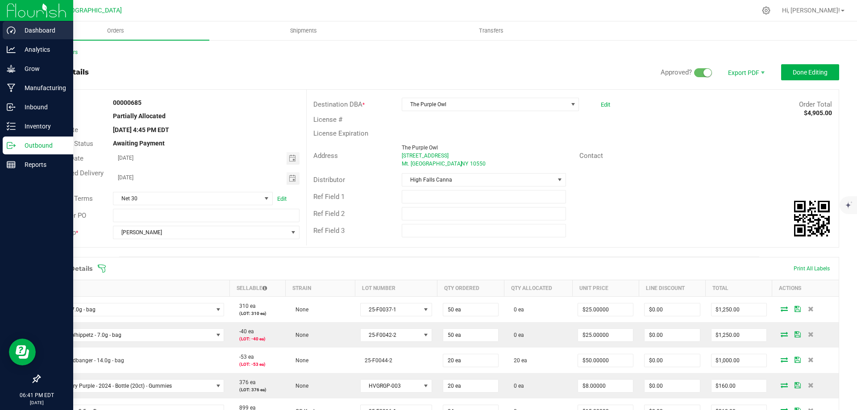
click at [30, 32] on p "Dashboard" at bounding box center [43, 30] width 54 height 11
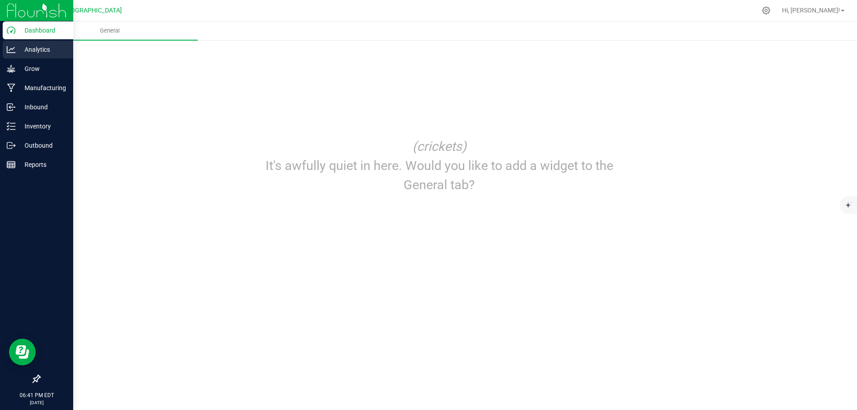
click at [31, 44] on p "Analytics" at bounding box center [43, 49] width 54 height 11
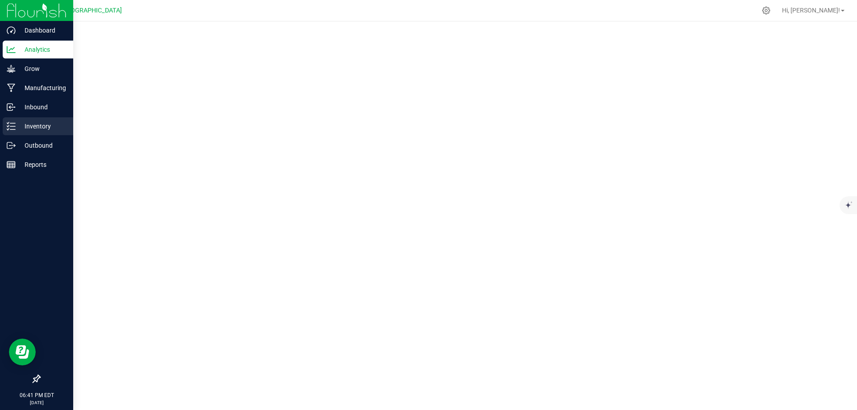
click at [40, 128] on p "Inventory" at bounding box center [43, 126] width 54 height 11
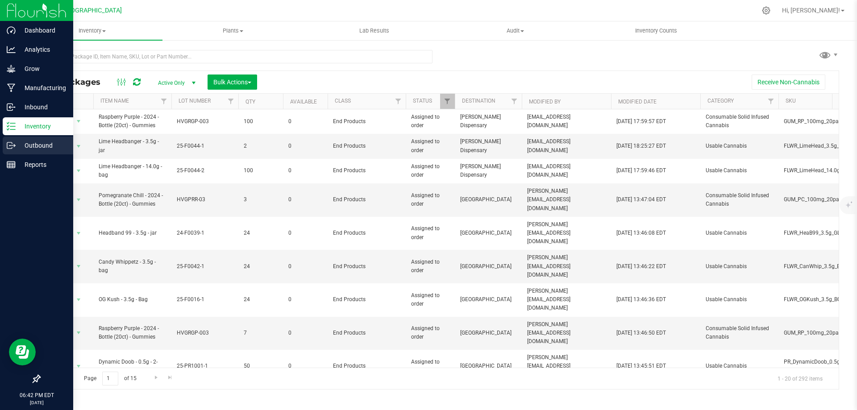
click at [45, 150] on p "Outbound" at bounding box center [43, 145] width 54 height 11
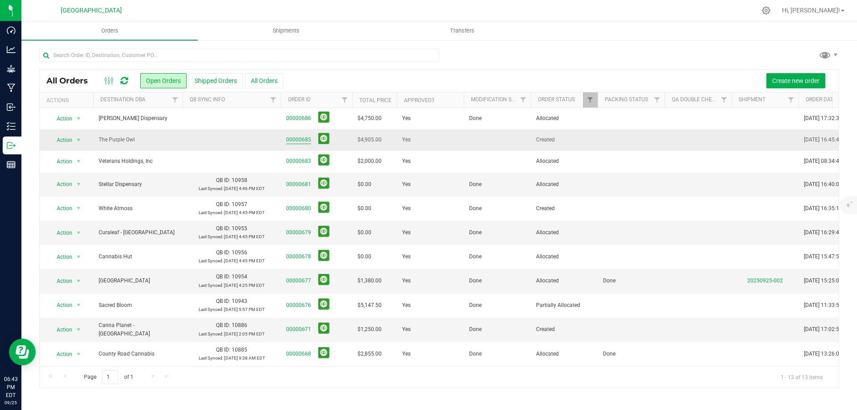
click at [300, 136] on link "00000685" at bounding box center [298, 140] width 25 height 8
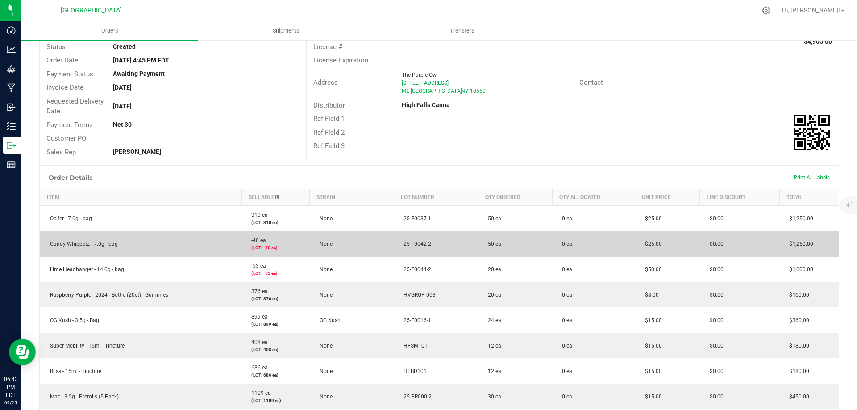
scroll to position [89, 0]
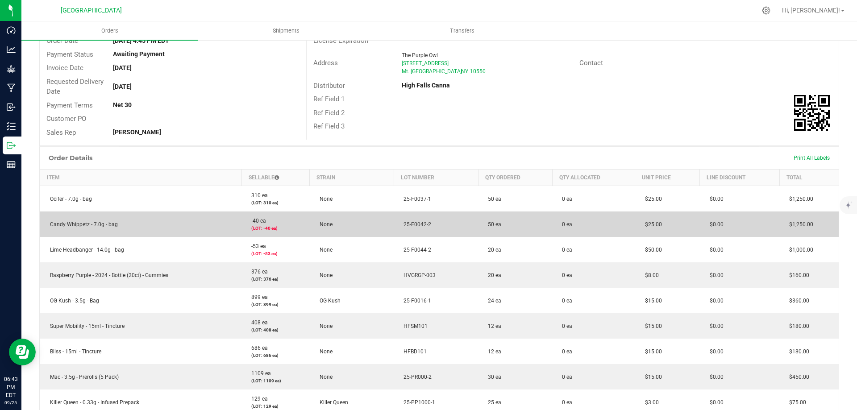
click at [187, 225] on td "Candy Whippetz - 7.0g - bag" at bounding box center [141, 224] width 202 height 25
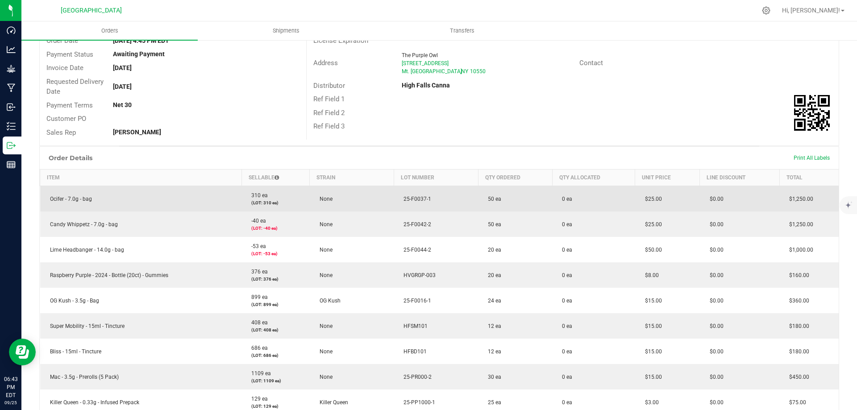
click at [443, 205] on td "25-F0037-1" at bounding box center [436, 199] width 84 height 26
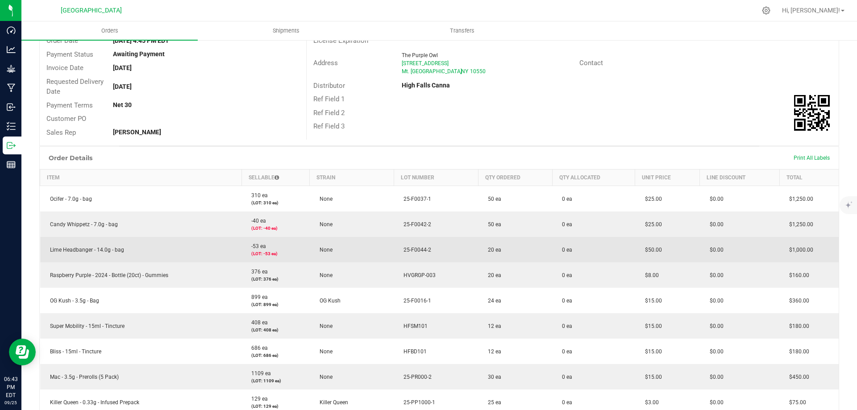
scroll to position [0, 0]
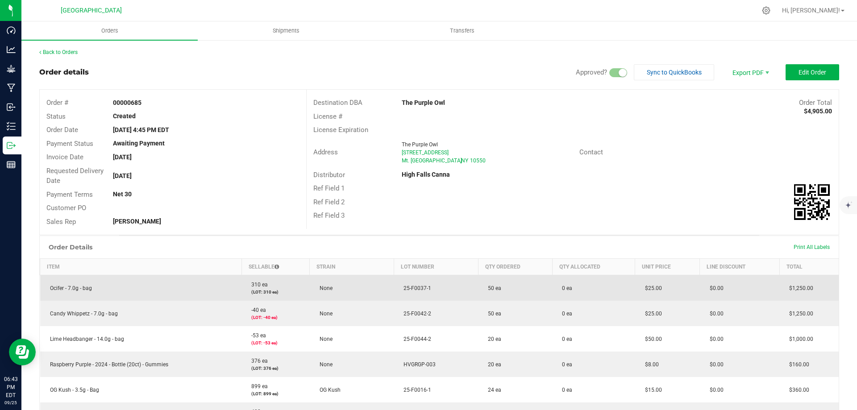
click at [86, 291] on span "Ocifer - 7.0g - bag" at bounding box center [69, 288] width 46 height 6
click at [93, 290] on td "Ocifer - 7.0g - bag" at bounding box center [141, 289] width 202 height 26
click at [94, 290] on td "Ocifer - 7.0g - bag" at bounding box center [141, 289] width 202 height 26
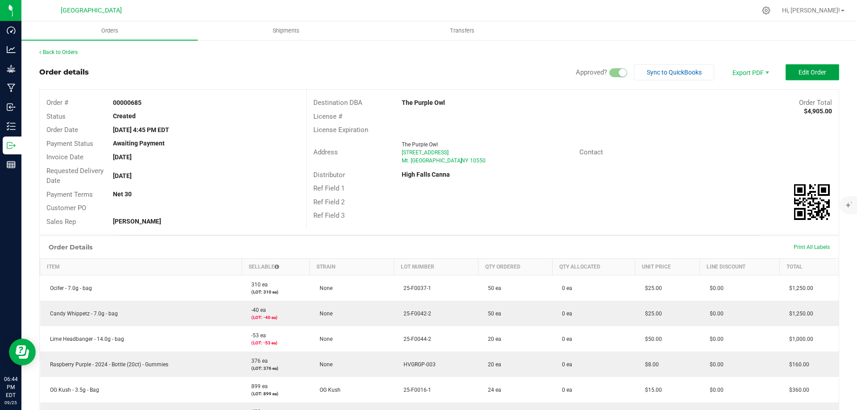
click at [810, 67] on button "Edit Order" at bounding box center [813, 72] width 54 height 16
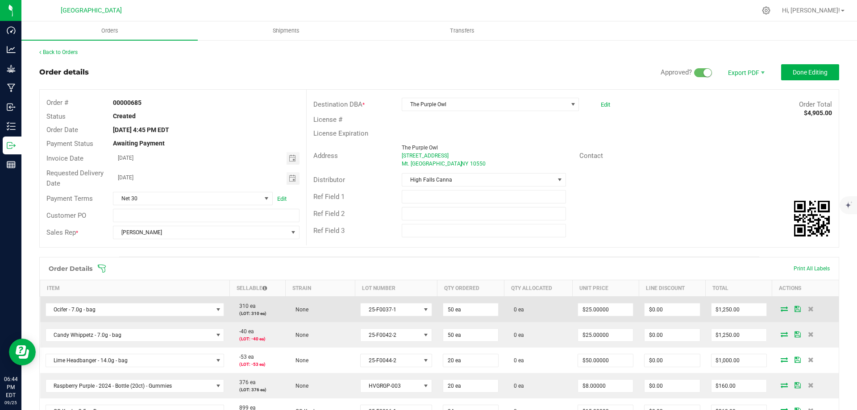
click at [272, 306] on td "310 ea (LOT: 310 ea)" at bounding box center [258, 310] width 56 height 26
click at [213, 311] on span "NO DATA FOUND" at bounding box center [218, 310] width 11 height 13
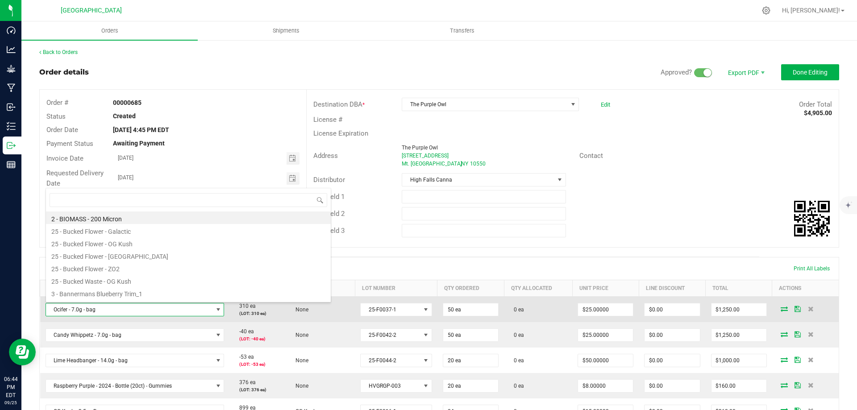
scroll to position [13, 175]
click at [341, 313] on td "None" at bounding box center [320, 310] width 69 height 26
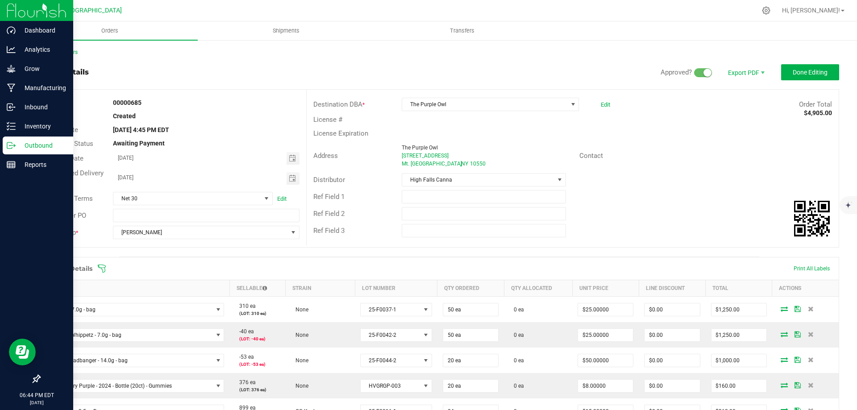
click at [4, 10] on div at bounding box center [36, 10] width 73 height 21
click at [31, 45] on p "Analytics" at bounding box center [43, 49] width 54 height 11
